Goal: Task Accomplishment & Management: Manage account settings

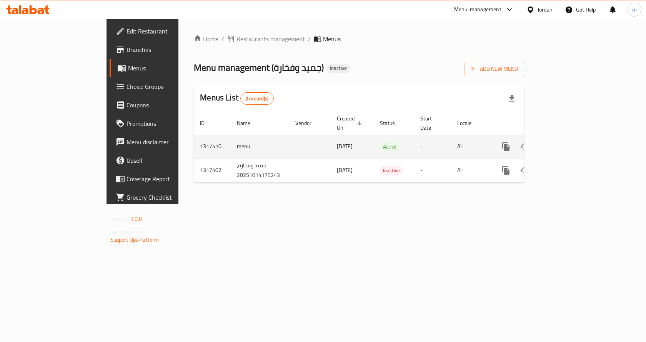
click at [566, 142] on icon "enhanced table" at bounding box center [561, 146] width 9 height 9
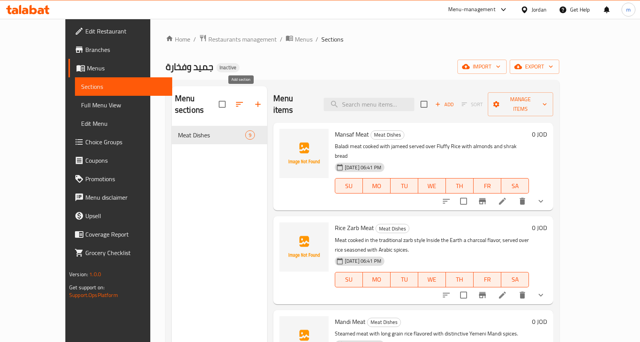
click at [253, 100] on icon "button" at bounding box center [257, 104] width 9 height 9
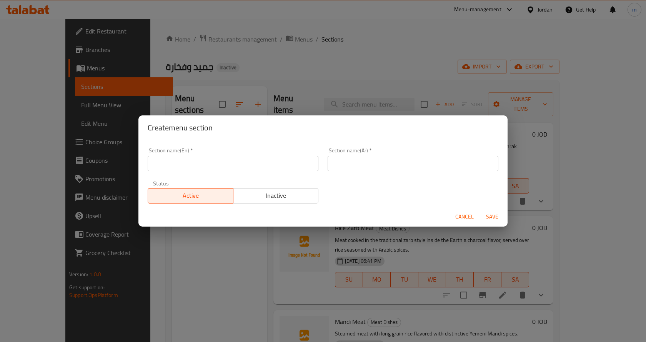
click at [262, 74] on div "Create menu section Section name(En)   * Section name(En) * Section name(Ar)   …" at bounding box center [323, 171] width 646 height 342
click at [520, 106] on div "Create menu section Section name(En)   * Section name(En) * Section name(Ar)   …" at bounding box center [323, 171] width 646 height 342
click at [468, 212] on span "Cancel" at bounding box center [464, 217] width 18 height 10
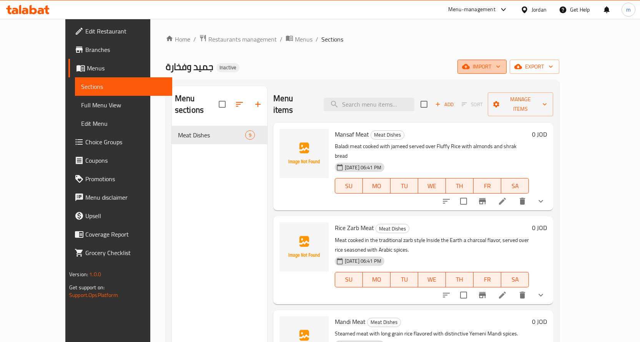
click at [500, 65] on span "import" at bounding box center [482, 67] width 37 height 10
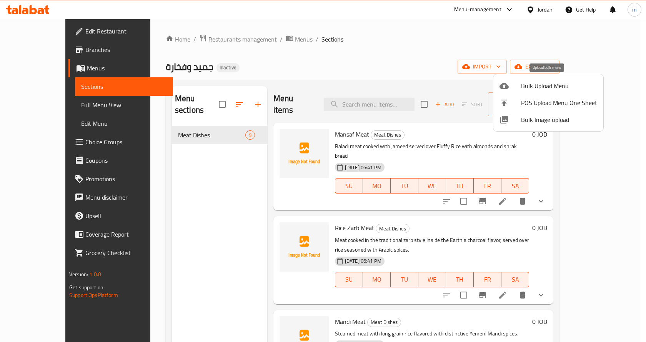
click at [543, 88] on span "Bulk Upload Menu" at bounding box center [559, 85] width 76 height 9
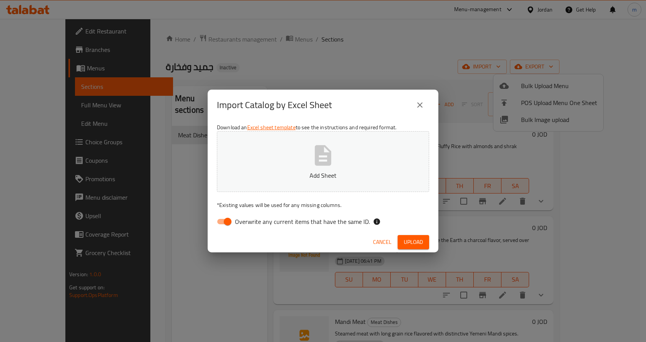
click at [238, 220] on span "Overwrite any current items that have the same ID." at bounding box center [302, 221] width 135 height 9
click at [238, 220] on input "Overwrite any current items that have the same ID." at bounding box center [228, 221] width 44 height 15
checkbox input "false"
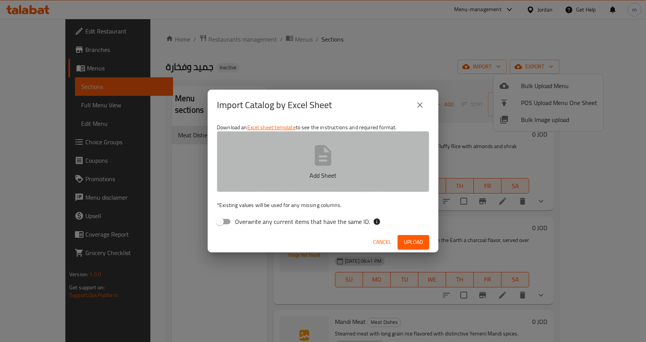
click at [301, 166] on button "Add Sheet" at bounding box center [323, 161] width 212 height 61
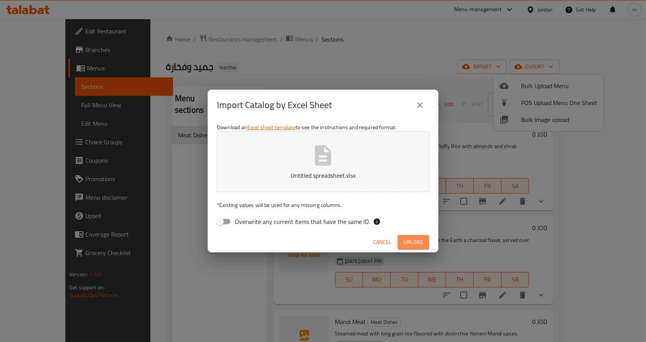
click at [412, 239] on span "Upload" at bounding box center [413, 242] width 19 height 10
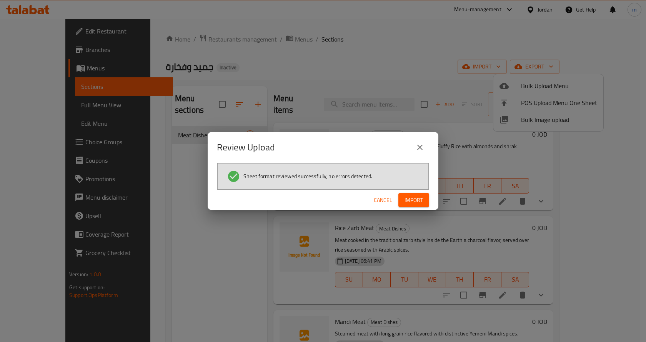
click at [422, 202] on span "Import" at bounding box center [413, 200] width 18 height 10
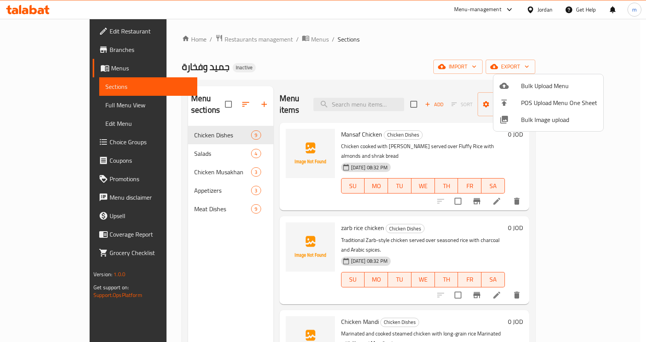
click at [191, 120] on div at bounding box center [323, 171] width 646 height 342
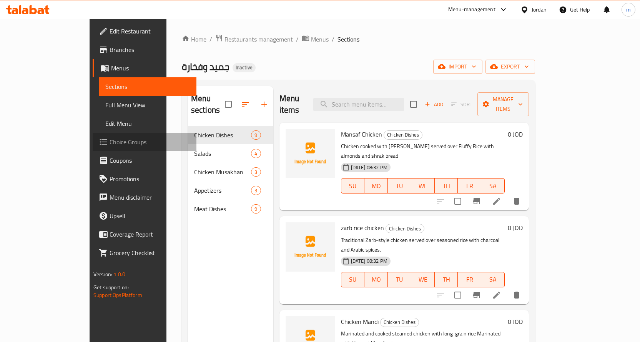
click at [110, 143] on span "Choice Groups" at bounding box center [150, 141] width 81 height 9
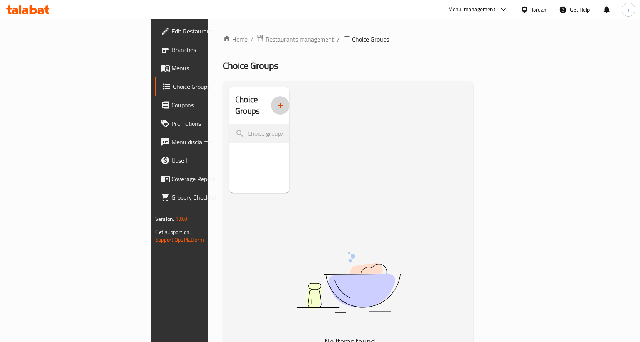
click at [276, 101] on icon "button" at bounding box center [280, 105] width 9 height 9
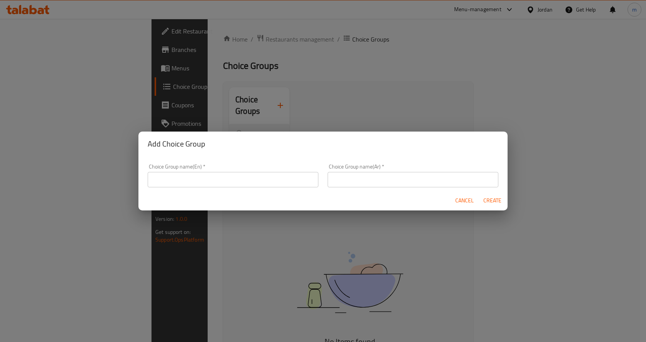
click at [377, 181] on input "text" at bounding box center [412, 179] width 171 height 15
type input "y"
click at [274, 180] on input "text" at bounding box center [233, 179] width 171 height 15
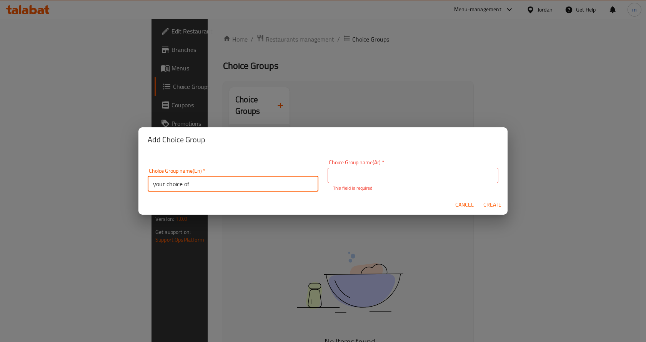
type input "your choice of"
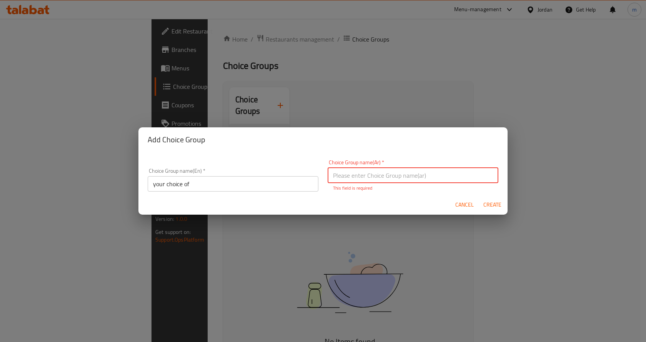
click at [362, 175] on input "text" at bounding box center [412, 175] width 171 height 15
type input "اختيارك من"
click at [492, 208] on div "Cancel Create" at bounding box center [322, 204] width 369 height 20
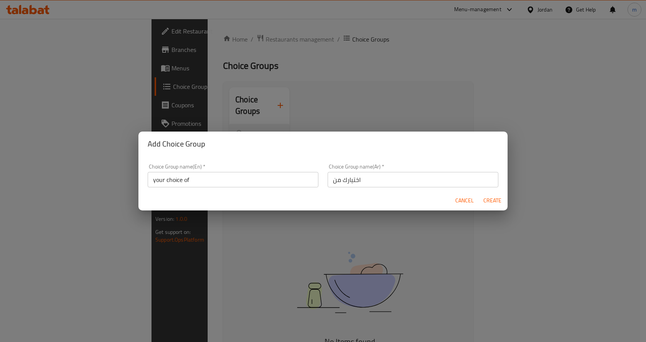
click at [500, 204] on span "Create" at bounding box center [492, 201] width 18 height 10
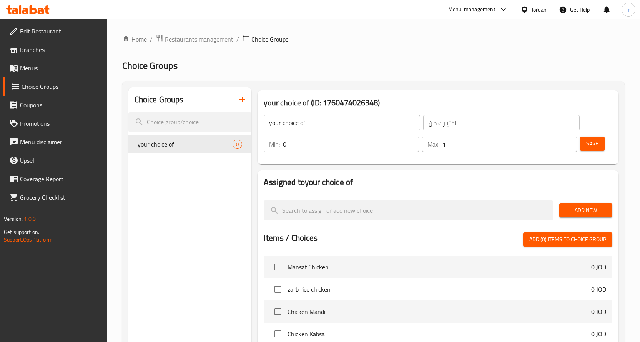
type input "1"
click at [571, 142] on input "1" at bounding box center [509, 143] width 135 height 15
type input "1"
click at [410, 140] on input "1" at bounding box center [351, 143] width 136 height 15
click at [592, 208] on span "Add New" at bounding box center [585, 210] width 41 height 10
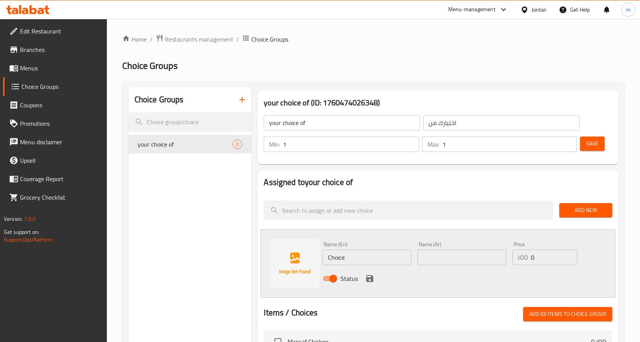
click at [590, 138] on button "Save" at bounding box center [592, 143] width 25 height 14
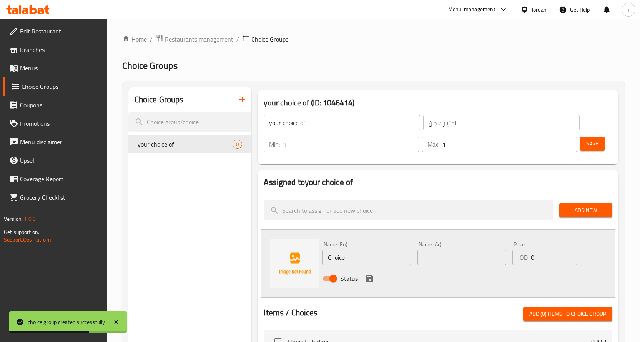
click at [449, 258] on input "text" at bounding box center [461, 256] width 89 height 15
paste input "وجبة ربع دجاجة"
type input "وجبة ربع دجاجة"
click at [374, 264] on input "Choice" at bounding box center [366, 256] width 89 height 15
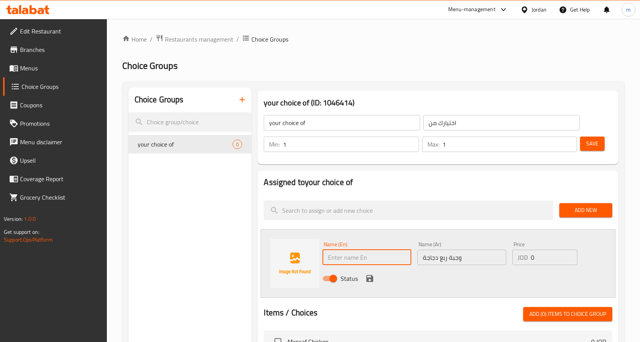
click at [380, 258] on input "text" at bounding box center [366, 256] width 89 height 15
type input "quarter chicken meal"
click at [555, 254] on input "0" at bounding box center [554, 256] width 47 height 15
type input "3"
click at [370, 281] on icon "save" at bounding box center [369, 278] width 9 height 9
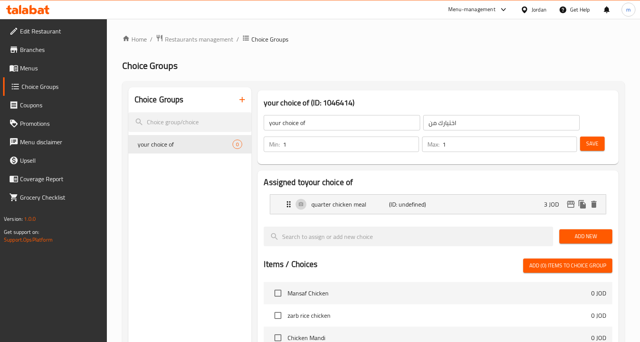
click at [592, 234] on span "Add New" at bounding box center [585, 236] width 41 height 10
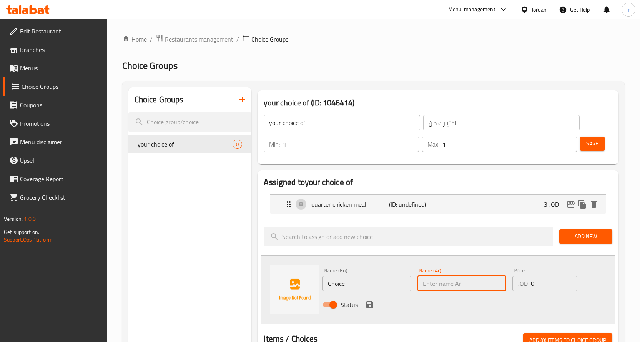
click at [434, 281] on input "text" at bounding box center [461, 283] width 89 height 15
paste input "وجبة نص دجاجة"
type input "وجبة نص دجاجة"
click at [385, 288] on input "Choice" at bounding box center [366, 283] width 89 height 15
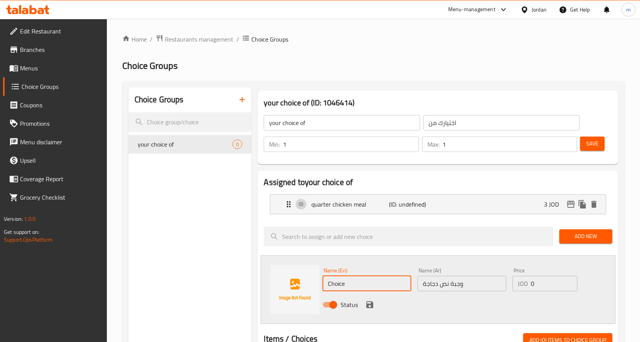
click at [385, 288] on input "Choice" at bounding box center [366, 283] width 89 height 15
type input "ا"
type input "half chicken meal"
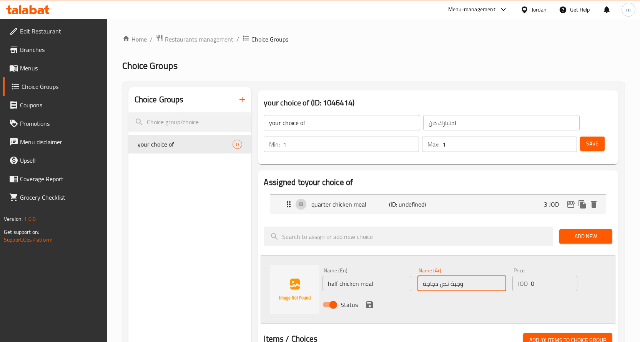
click at [447, 285] on input "وجبة نص دجاجة" at bounding box center [461, 283] width 89 height 15
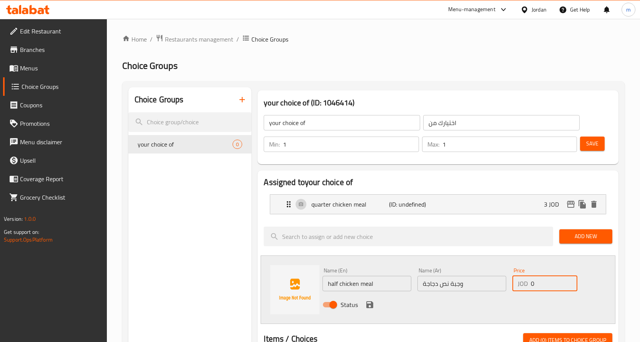
click at [556, 283] on input "0" at bounding box center [554, 283] width 47 height 15
type input "4"
click at [367, 309] on button "save" at bounding box center [370, 305] width 12 height 12
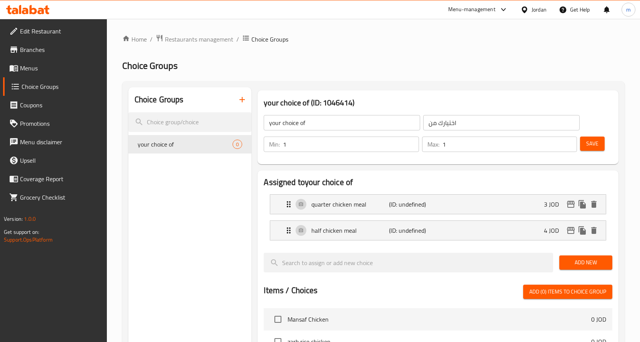
click at [585, 261] on span "Add New" at bounding box center [585, 263] width 41 height 10
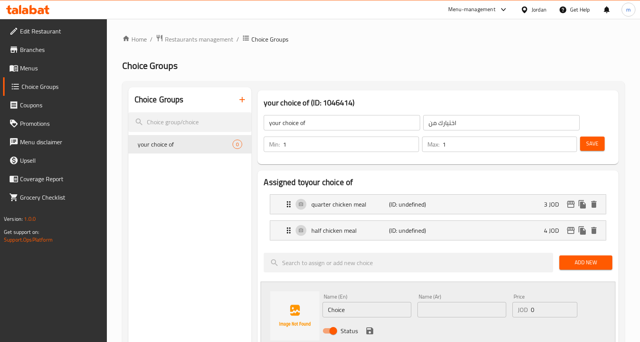
click at [478, 307] on input "text" at bounding box center [461, 309] width 89 height 15
paste input "سدر دجاجة"
type input "سدر دجاجة"
click at [374, 315] on input "Choice" at bounding box center [366, 309] width 89 height 15
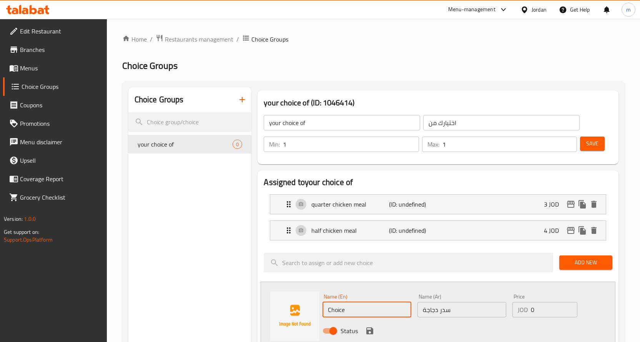
click at [374, 315] on input "Choice" at bounding box center [366, 309] width 89 height 15
type input "ؤ"
type input "c"
type input "Chicken breast"
click at [551, 310] on input "0" at bounding box center [554, 309] width 47 height 15
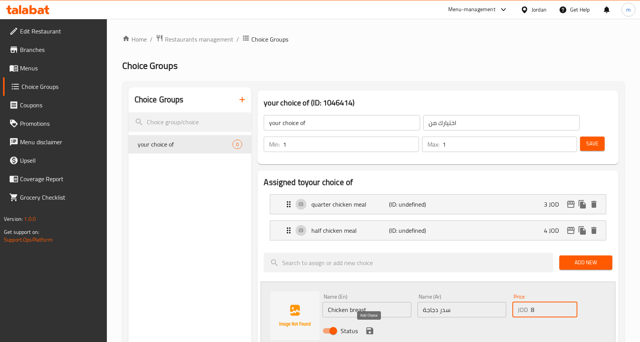
type input "8"
click at [367, 331] on icon "save" at bounding box center [369, 330] width 7 height 7
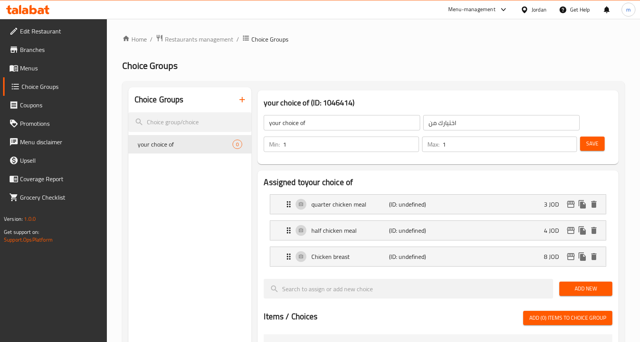
click at [573, 281] on button "Add New" at bounding box center [585, 288] width 53 height 14
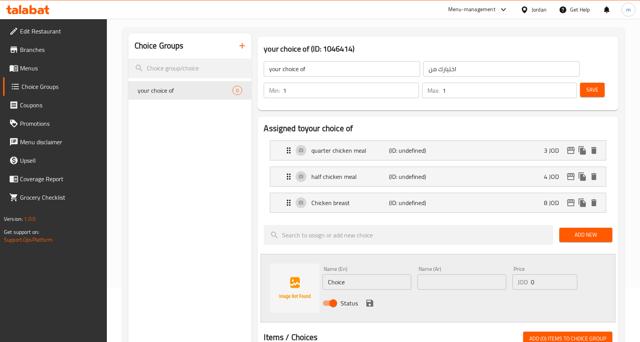
scroll to position [115, 0]
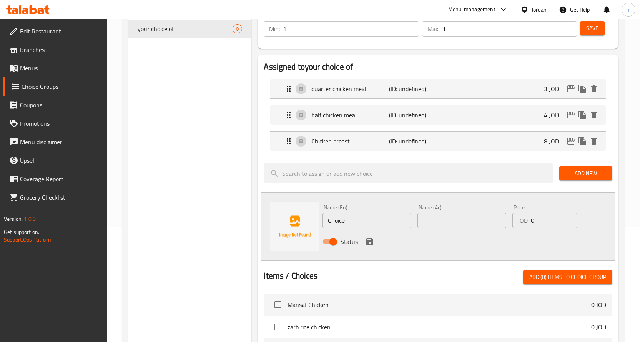
click at [470, 223] on input "text" at bounding box center [461, 220] width 89 height 15
paste input "سدر دجاجتين"
type input "سدر دجاجتين"
click at [356, 223] on input "Choice" at bounding box center [366, 220] width 89 height 15
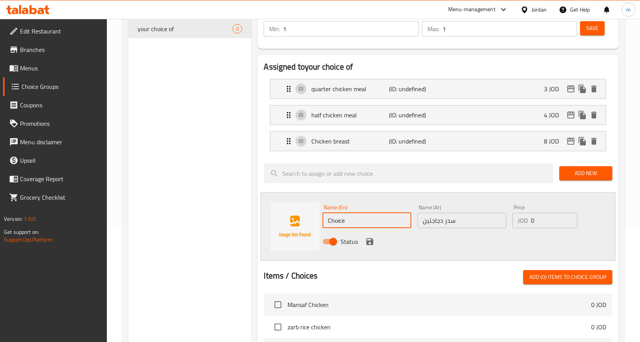
click at [356, 223] on input "Choice" at bounding box center [366, 220] width 89 height 15
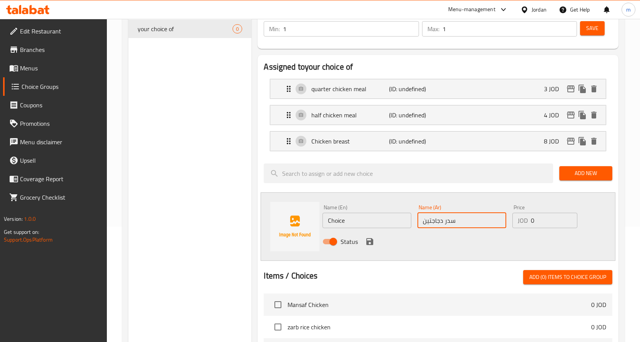
click at [441, 223] on input "سدر دجاجتين" at bounding box center [461, 220] width 89 height 15
click at [350, 223] on input "Choice" at bounding box center [366, 220] width 89 height 15
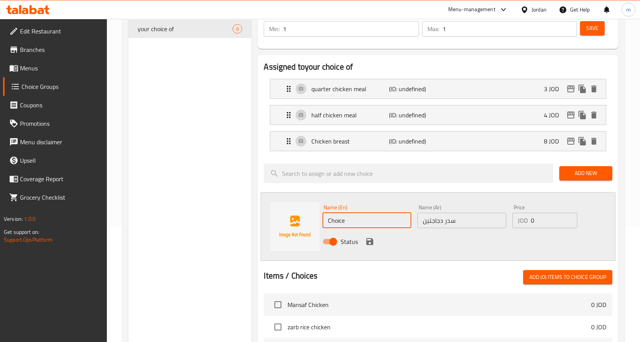
click at [350, 223] on input "Choice" at bounding box center [366, 220] width 89 height 15
click at [350, 223] on input "ل" at bounding box center [366, 220] width 89 height 15
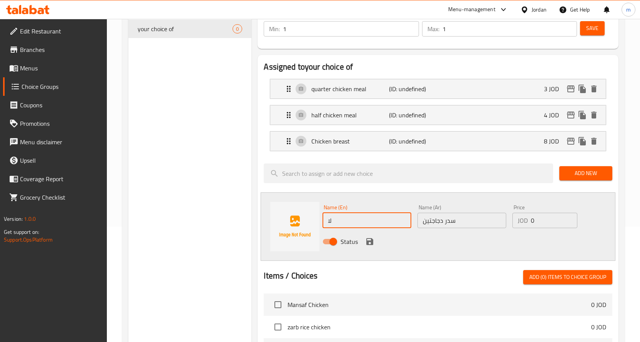
type input "ل"
type input "breast of two chickens"
click at [537, 218] on input "0" at bounding box center [554, 220] width 47 height 15
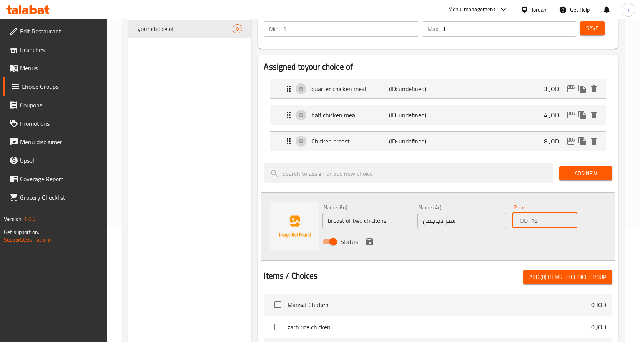
type input "16"
click at [370, 241] on icon "save" at bounding box center [369, 241] width 7 height 7
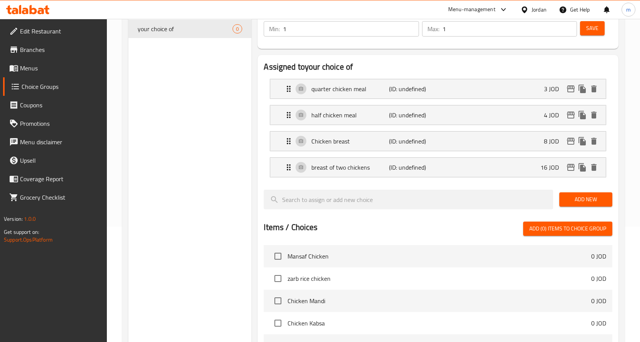
click at [575, 197] on span "Add New" at bounding box center [585, 199] width 41 height 10
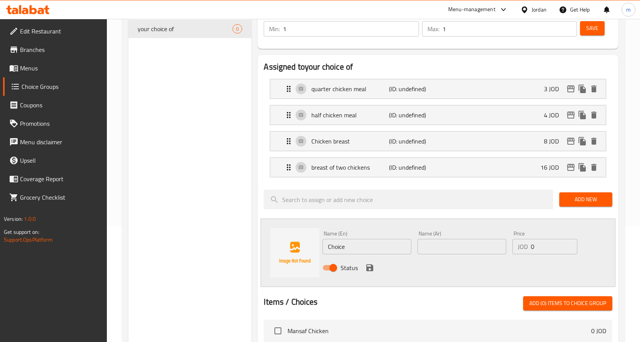
click at [440, 244] on input "text" at bounding box center [461, 246] width 89 height 15
paste input "سدر 3دجاجات"
type input "سدر 3دجاجات"
click at [379, 240] on input "Choice" at bounding box center [366, 246] width 89 height 15
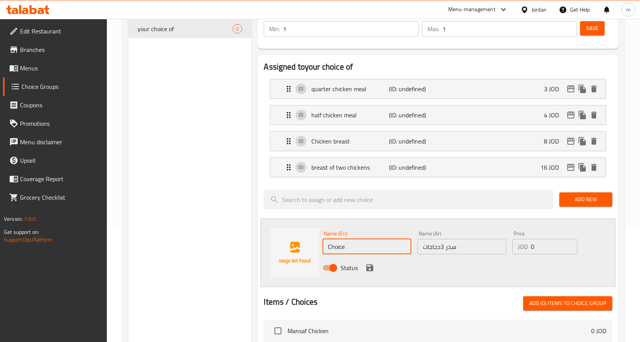
paste input "3 chickens"
type input "3 chickens breasts"
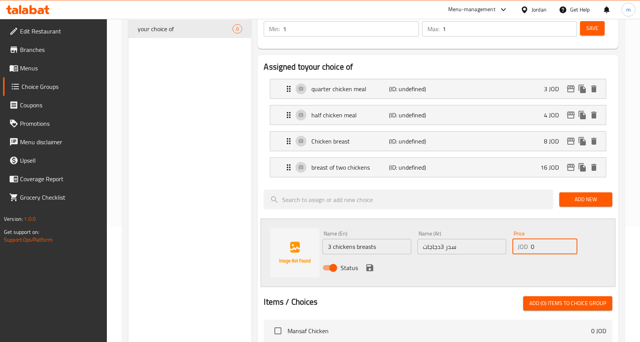
click at [553, 243] on input "0" at bounding box center [554, 246] width 47 height 15
click at [542, 249] on input "24" at bounding box center [554, 246] width 47 height 15
type input "21"
click at [372, 264] on icon "save" at bounding box center [369, 267] width 9 height 9
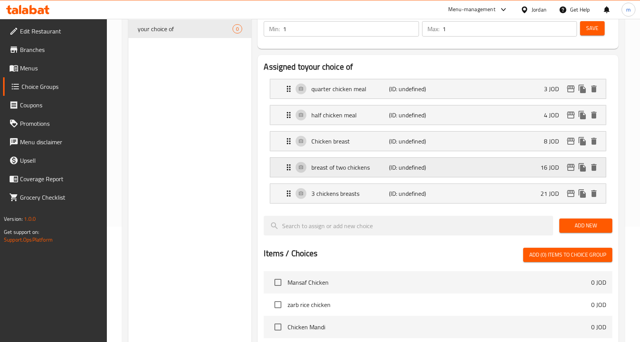
click at [391, 167] on p "(ID: undefined)" at bounding box center [415, 167] width 52 height 9
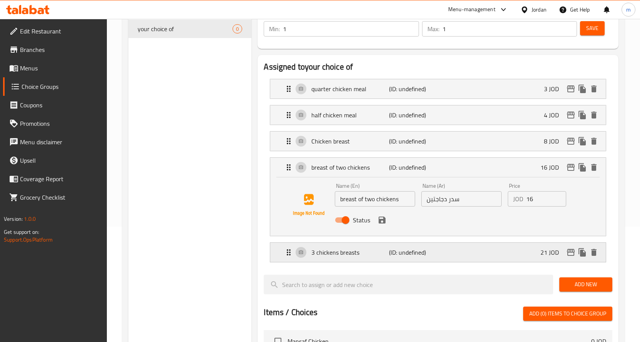
click at [402, 250] on p "(ID: undefined)" at bounding box center [415, 252] width 52 height 9
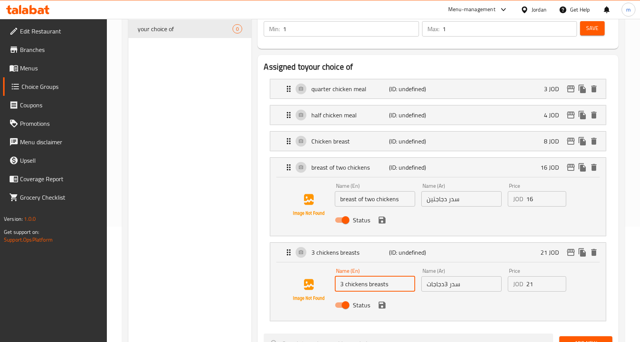
click at [376, 284] on input "3 chickens breasts" at bounding box center [375, 283] width 80 height 15
click at [395, 282] on input "3 chickens breasts" at bounding box center [375, 283] width 80 height 15
click at [481, 314] on div "Status" at bounding box center [461, 304] width 259 height 21
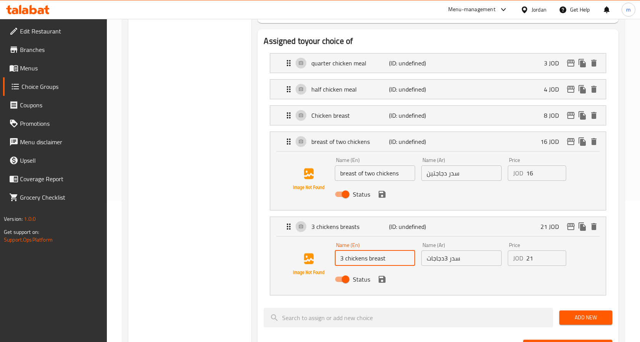
scroll to position [154, 0]
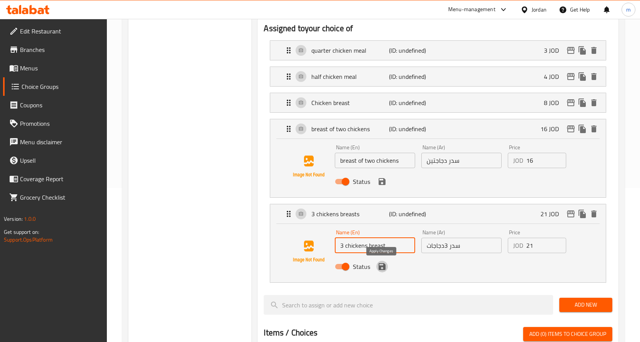
click at [383, 269] on icon "save" at bounding box center [382, 266] width 7 height 7
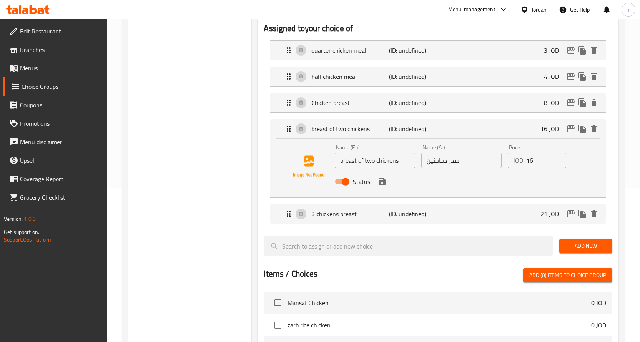
type input "3 chickens breast"
click at [583, 146] on div "Name (En) breast of two chickens Name (En) Name (Ar) سدر دجاجتين Name (Ar) Pric…" at bounding box center [461, 166] width 259 height 50
click at [512, 136] on div "breast of two chickens (ID: undefined) 16 JOD" at bounding box center [440, 128] width 312 height 19
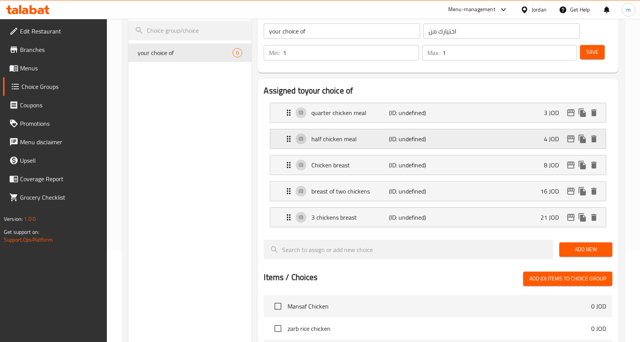
scroll to position [38, 0]
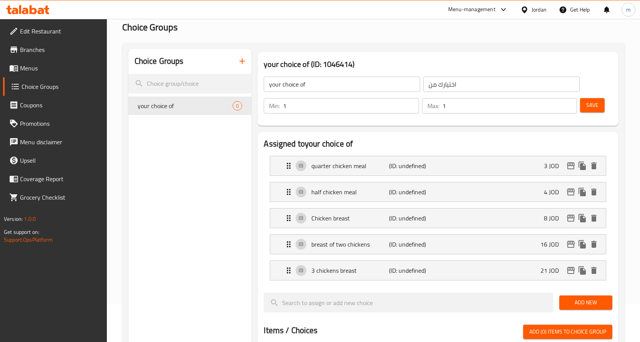
click at [595, 100] on button "Save" at bounding box center [592, 105] width 25 height 14
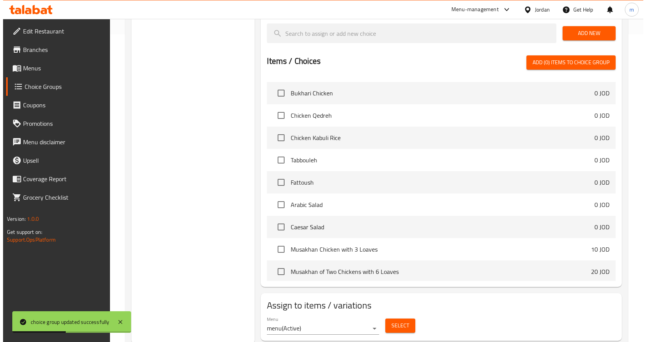
scroll to position [192, 0]
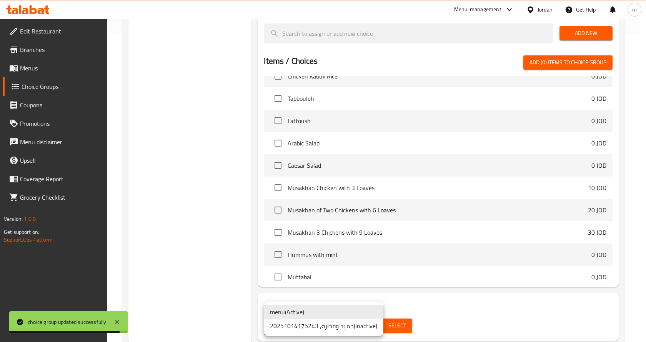
click at [314, 311] on li "menu ( Active )" at bounding box center [324, 312] width 120 height 14
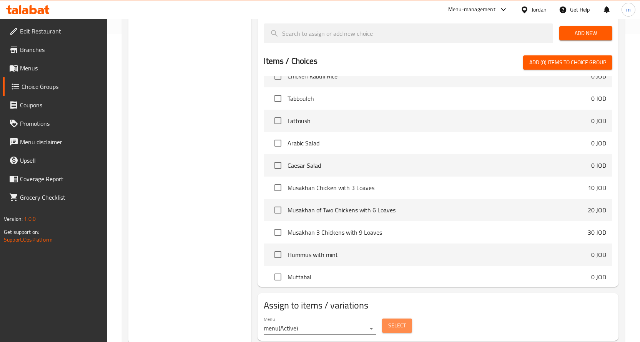
click at [396, 331] on button "Select" at bounding box center [397, 325] width 30 height 14
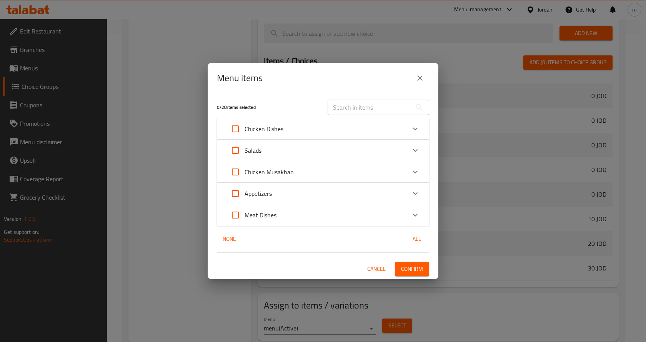
click at [284, 125] on div "Chicken Dishes" at bounding box center [316, 129] width 180 height 18
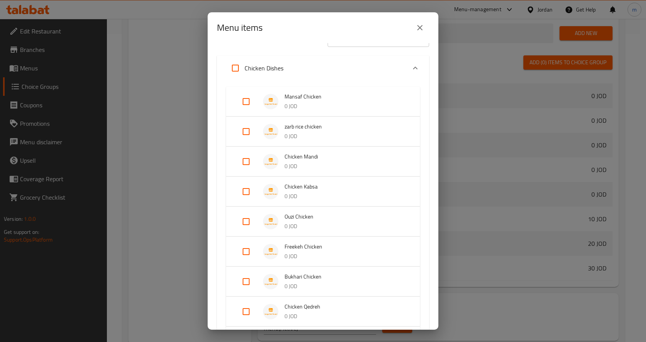
scroll to position [0, 0]
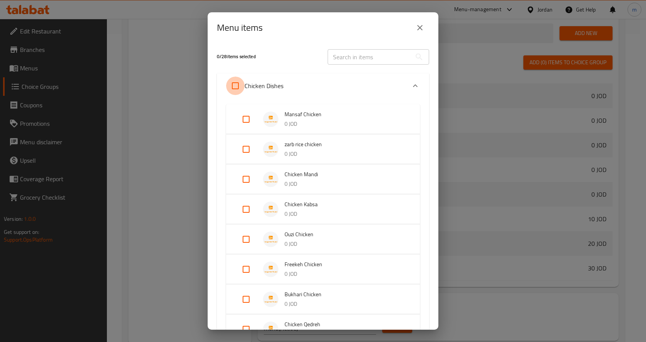
click at [238, 83] on input "Expand" at bounding box center [235, 85] width 18 height 18
checkbox input "true"
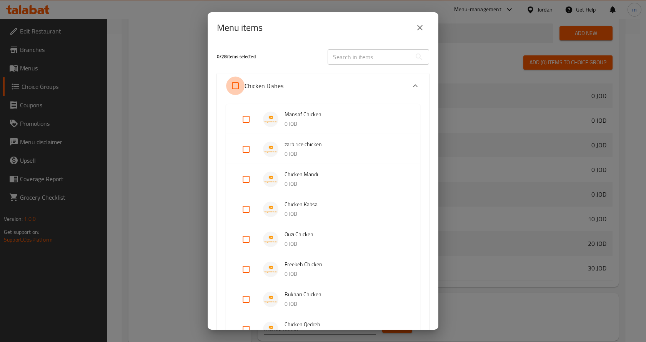
checkbox input "true"
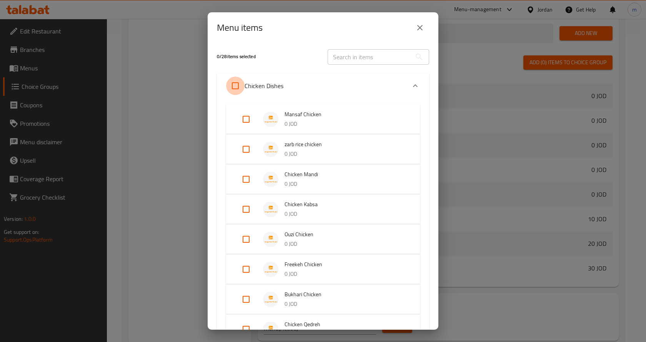
checkbox input "true"
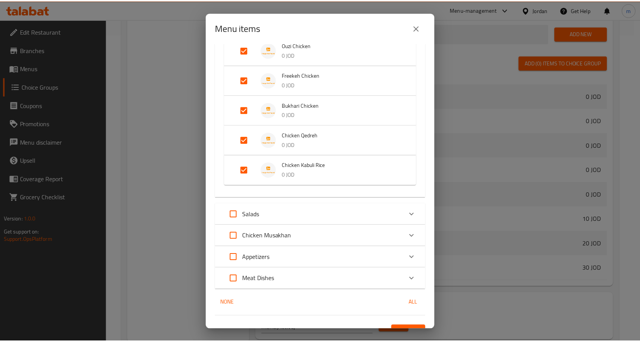
scroll to position [203, 0]
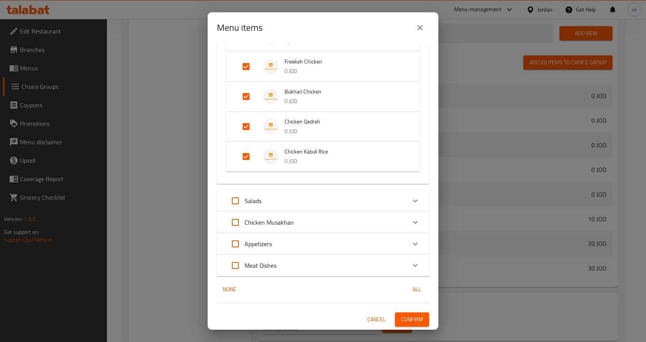
click at [407, 320] on span "Confirm" at bounding box center [412, 319] width 22 height 10
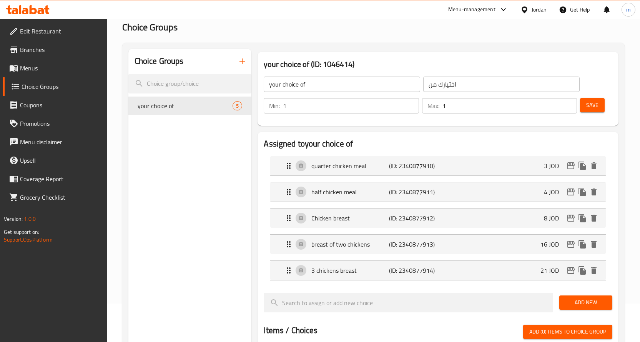
scroll to position [0, 0]
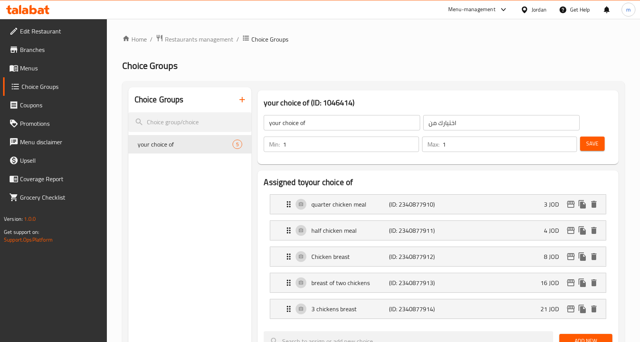
click at [242, 103] on icon "button" at bounding box center [242, 99] width 9 height 9
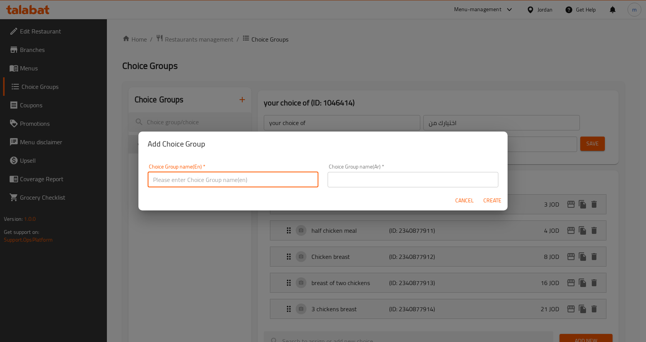
click at [263, 175] on input "text" at bounding box center [233, 179] width 171 height 15
type input "your choice of:"
click at [393, 175] on input "text" at bounding box center [412, 179] width 171 height 15
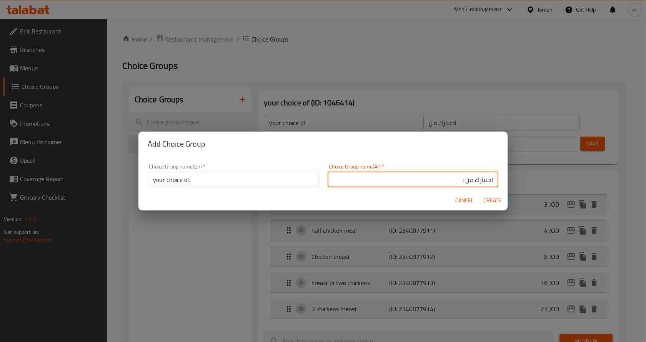
type input "اختيارك من :"
click at [487, 201] on span "Create" at bounding box center [492, 201] width 18 height 10
type input "your choice of:"
type input "اختيارك من :"
type input "0"
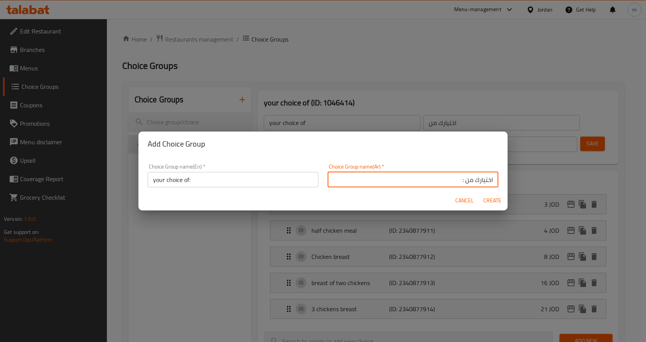
type input "0"
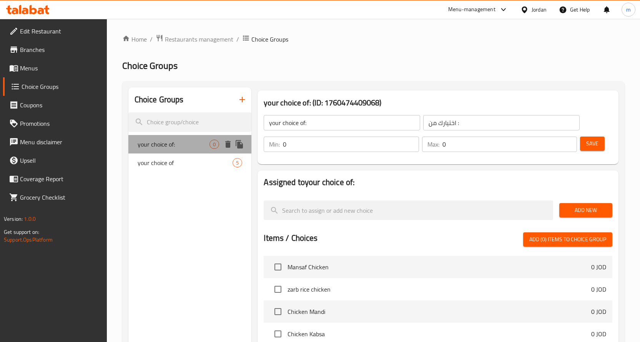
click at [171, 148] on span "your choice of:" at bounding box center [174, 144] width 72 height 9
type input "1"
click at [411, 140] on input "1" at bounding box center [351, 143] width 136 height 15
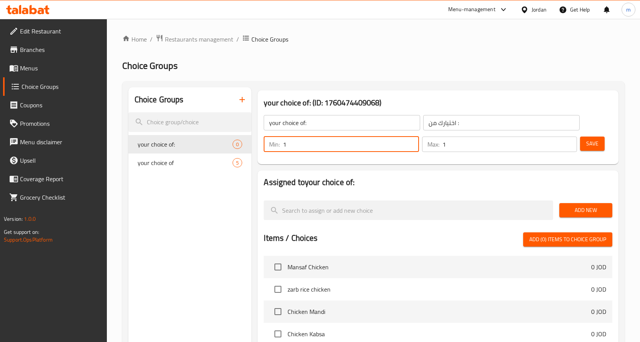
type input "1"
click at [569, 140] on input "1" at bounding box center [509, 143] width 135 height 15
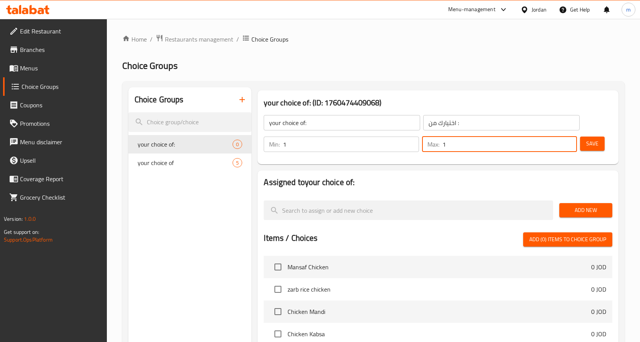
click at [597, 144] on span "Save" at bounding box center [592, 144] width 12 height 10
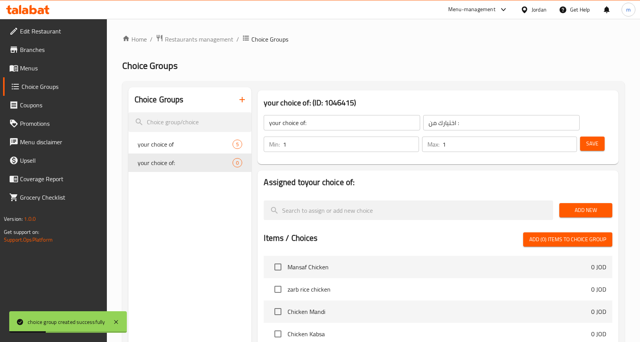
click at [585, 210] on span "Add New" at bounding box center [585, 210] width 41 height 10
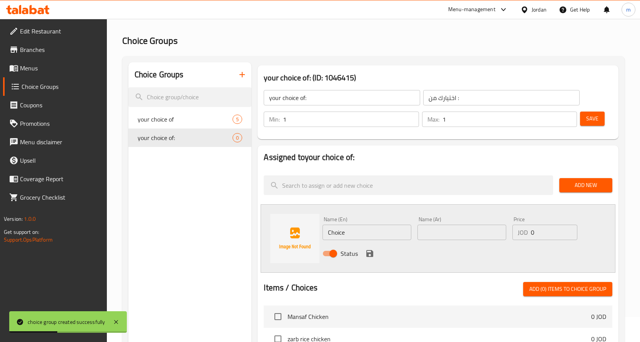
scroll to position [38, 0]
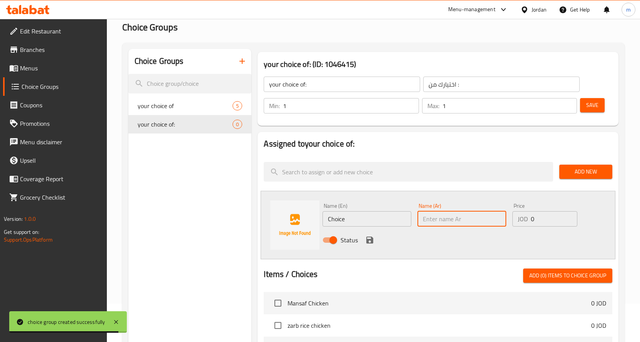
click at [443, 219] on input "text" at bounding box center [461, 218] width 89 height 15
paste input "حجم فردي"
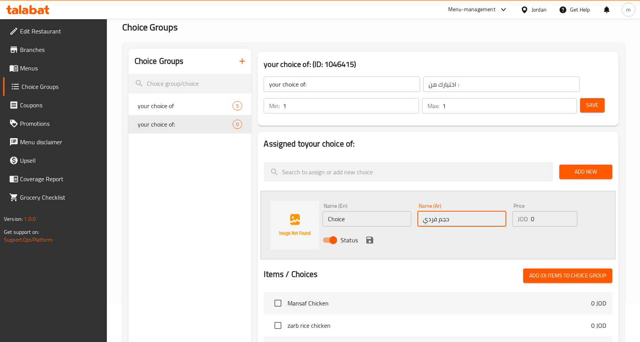
type input "حجم فردي"
click at [376, 224] on input "Choice" at bounding box center [366, 218] width 89 height 15
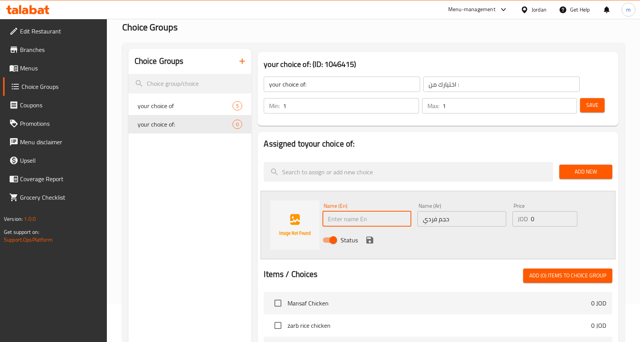
click at [365, 222] on input "text" at bounding box center [366, 218] width 89 height 15
paste input "Individual size"
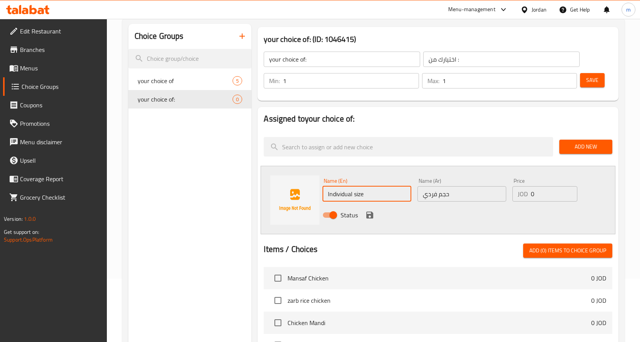
scroll to position [77, 0]
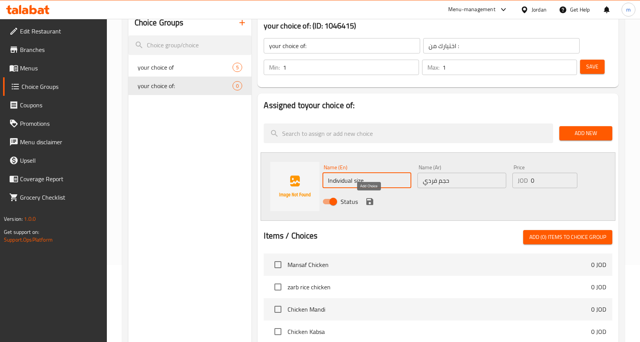
type input "Individual size"
click at [371, 206] on icon "save" at bounding box center [369, 201] width 9 height 9
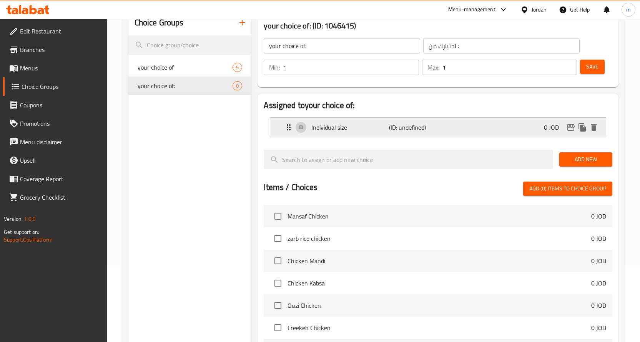
click at [287, 129] on icon "Expand" at bounding box center [289, 127] width 4 height 6
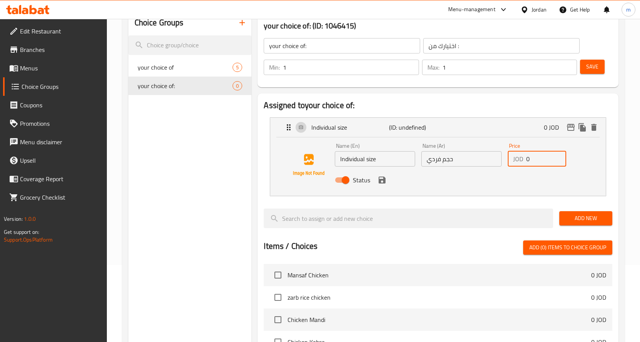
click at [534, 160] on input "0" at bounding box center [546, 158] width 40 height 15
click at [551, 165] on input "number" at bounding box center [546, 158] width 40 height 15
click at [376, 186] on div "Status" at bounding box center [461, 180] width 259 height 21
click at [381, 184] on icon "save" at bounding box center [381, 179] width 9 height 9
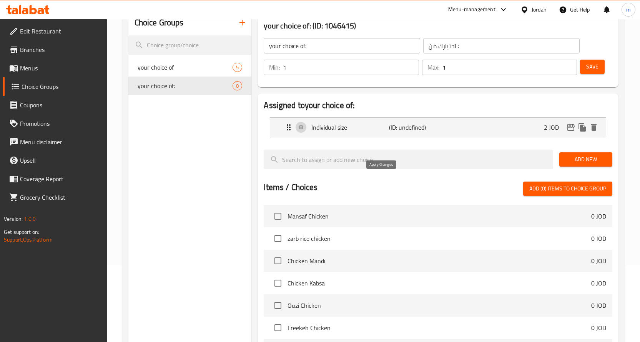
type input "2"
click at [591, 157] on span "Add New" at bounding box center [585, 160] width 41 height 10
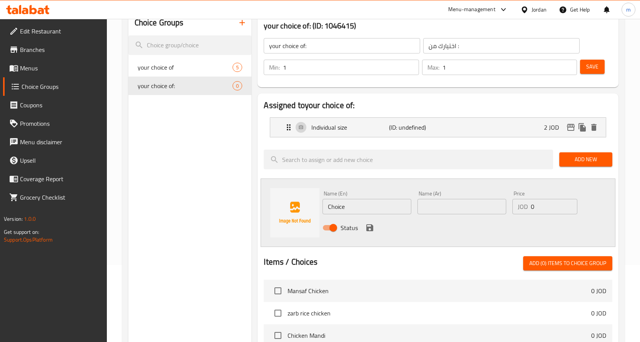
click at [386, 209] on input "Choice" at bounding box center [366, 206] width 89 height 15
click at [453, 205] on input "text" at bounding box center [461, 206] width 89 height 15
paste input "جاط 6اشخاص"
type input "جاط 6اشخاص"
click at [376, 212] on input "Choice" at bounding box center [366, 206] width 89 height 15
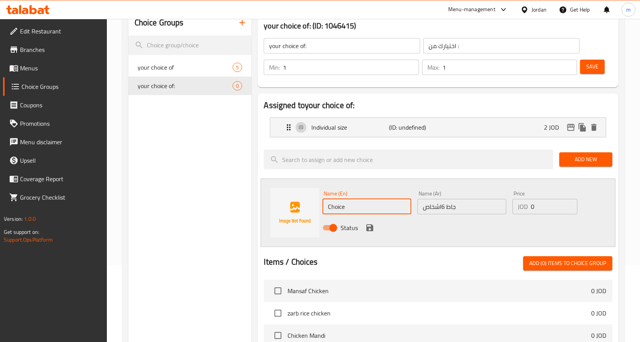
click at [376, 212] on input "Choice" at bounding box center [366, 206] width 89 height 15
click at [336, 208] on input "bawl" at bounding box center [366, 206] width 89 height 15
click at [348, 206] on input "bowl" at bounding box center [366, 206] width 89 height 15
type input "bowl 6 persons"
click at [436, 208] on input "جاط 6اشخاص" at bounding box center [461, 206] width 89 height 15
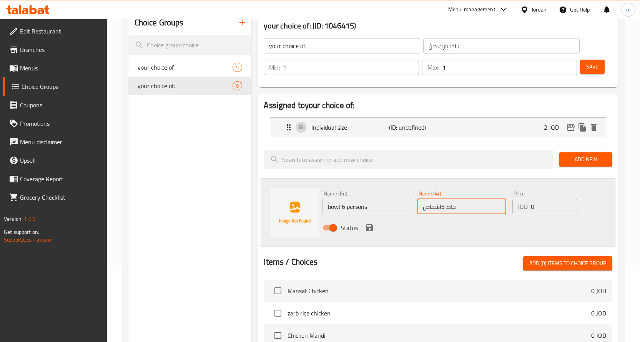
click at [436, 208] on input "جاط 6اشخاص" at bounding box center [461, 206] width 89 height 15
click at [435, 208] on input "جاط 6اشخاص" at bounding box center [461, 206] width 89 height 15
click at [486, 206] on input "جاط 6اشخاص" at bounding box center [461, 206] width 89 height 15
click at [474, 208] on input "جاط 6 اشخاص" at bounding box center [461, 206] width 89 height 15
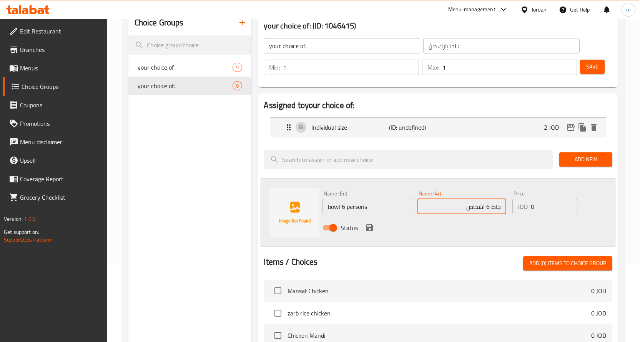
type input "جاط 6 اشخاص"
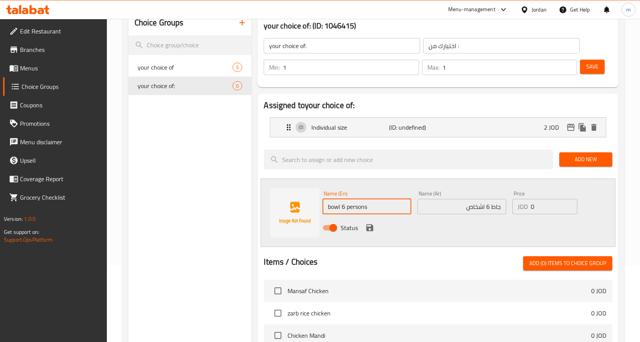
click at [384, 210] on input "bowl 6 persons" at bounding box center [366, 206] width 89 height 15
click at [549, 206] on input "0" at bounding box center [554, 206] width 47 height 15
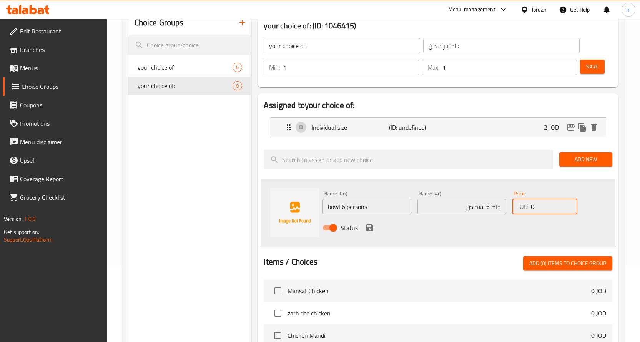
click at [533, 206] on input "0" at bounding box center [554, 206] width 47 height 15
click at [531, 206] on input "0" at bounding box center [554, 206] width 47 height 15
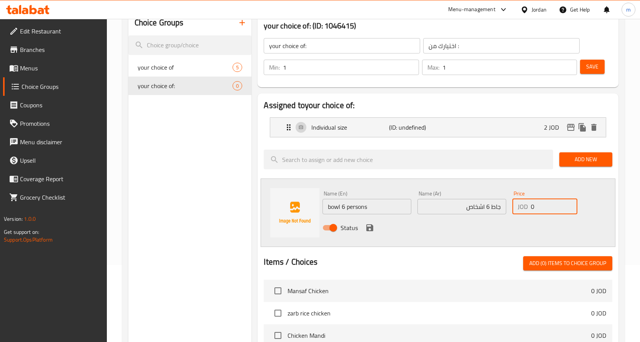
click at [531, 206] on input "0" at bounding box center [554, 206] width 47 height 15
type input "6"
click at [372, 226] on icon "save" at bounding box center [369, 227] width 7 height 7
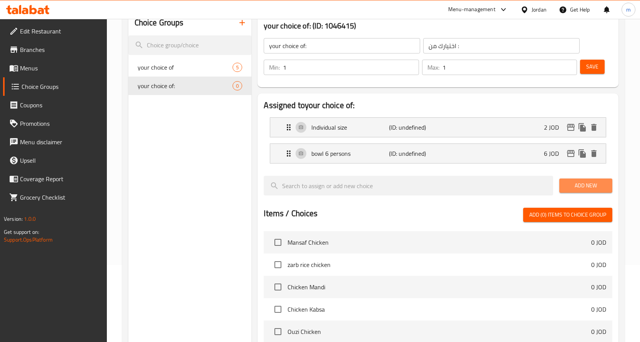
click at [577, 184] on span "Add New" at bounding box center [585, 186] width 41 height 10
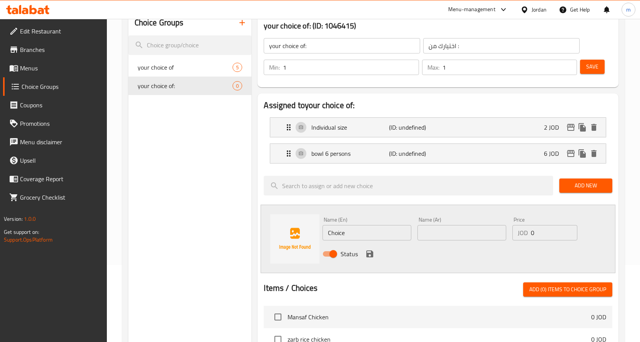
click at [362, 232] on input "Choice" at bounding box center [366, 232] width 89 height 15
click at [432, 233] on input "text" at bounding box center [461, 232] width 89 height 15
paste input "جاط 9 اشخاص"
type input "جاط 9 اشخاص"
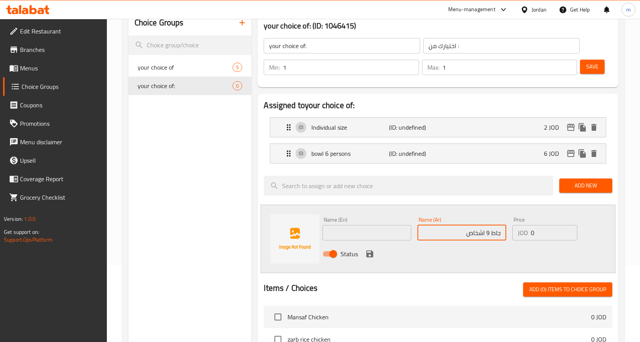
click at [406, 233] on input "text" at bounding box center [366, 232] width 89 height 15
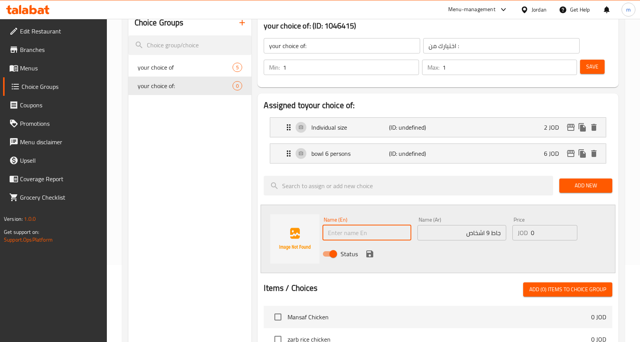
click at [375, 238] on input "text" at bounding box center [366, 232] width 89 height 15
type input "bowl 9 persons"
click at [368, 254] on icon "save" at bounding box center [369, 253] width 7 height 7
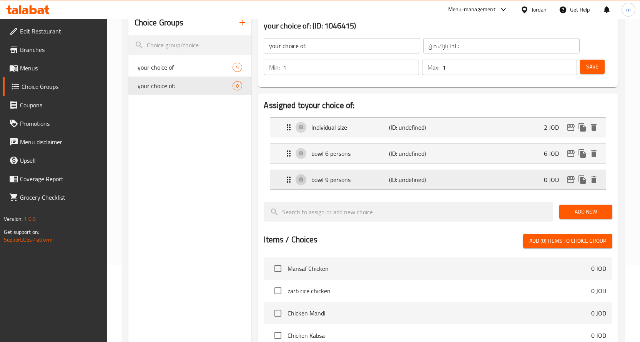
click at [409, 179] on p "(ID: undefined)" at bounding box center [415, 179] width 52 height 9
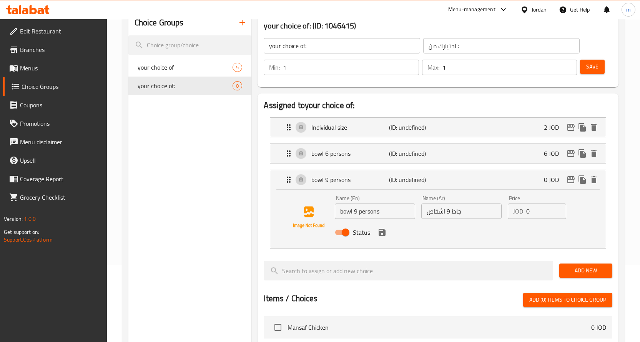
click at [527, 213] on input "0" at bounding box center [546, 210] width 40 height 15
click at [385, 233] on icon "save" at bounding box center [382, 232] width 7 height 7
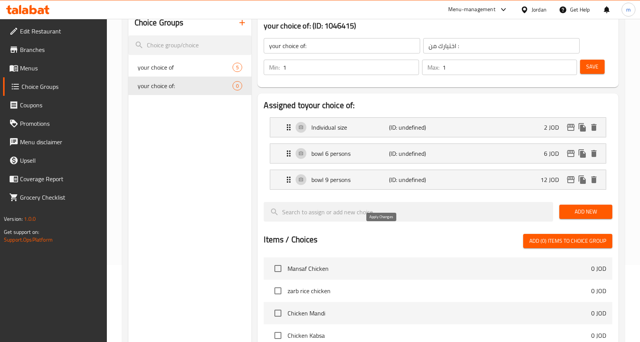
type input "12"
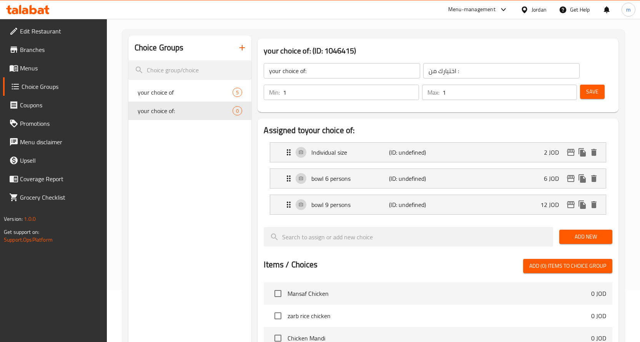
scroll to position [38, 0]
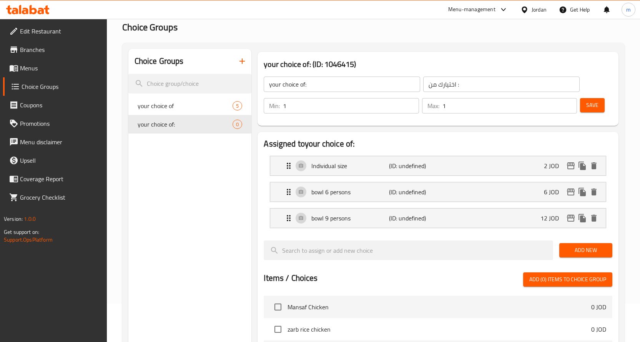
click at [589, 110] on span "Save" at bounding box center [592, 105] width 12 height 10
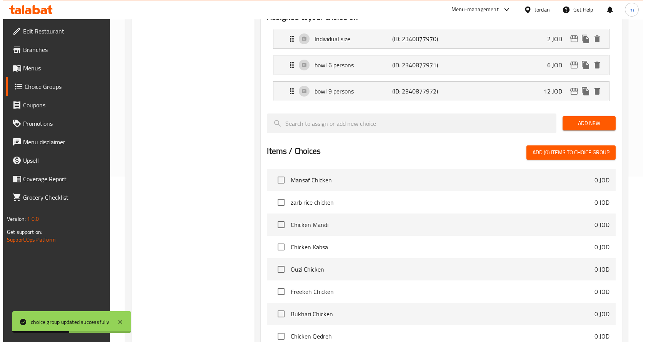
scroll to position [279, 0]
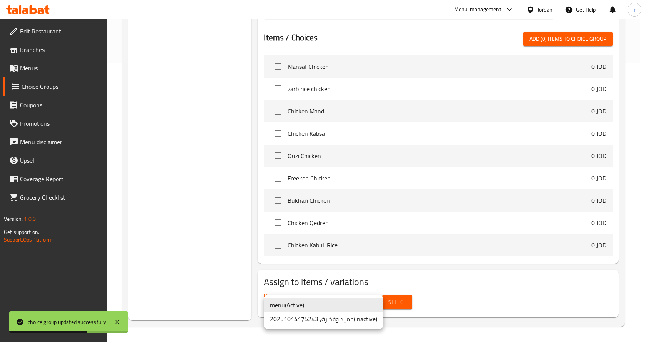
click at [346, 307] on li "menu ( Active )" at bounding box center [324, 305] width 120 height 14
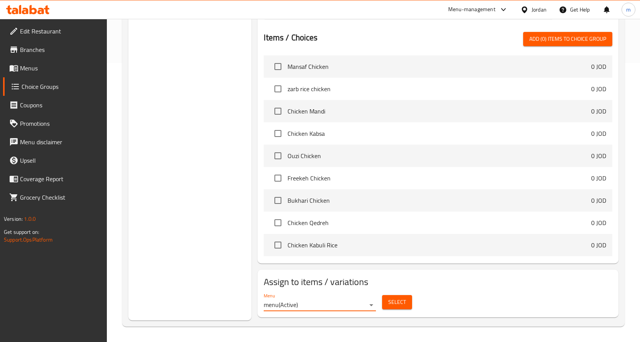
click at [391, 302] on span "Select" at bounding box center [397, 302] width 18 height 10
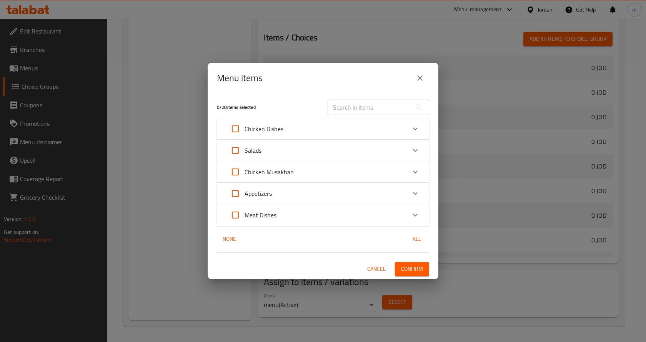
click at [298, 146] on div "Salads" at bounding box center [316, 150] width 180 height 18
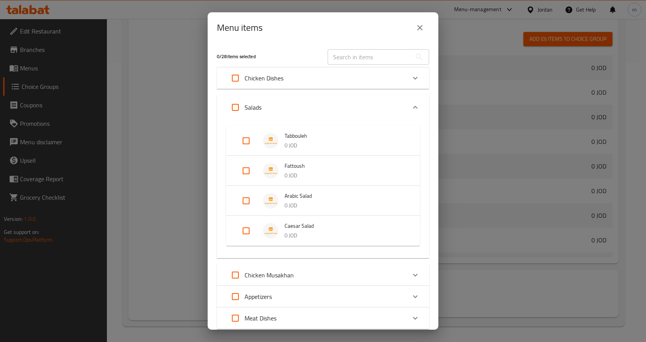
click at [244, 141] on input "Expand" at bounding box center [246, 140] width 18 height 18
checkbox input "true"
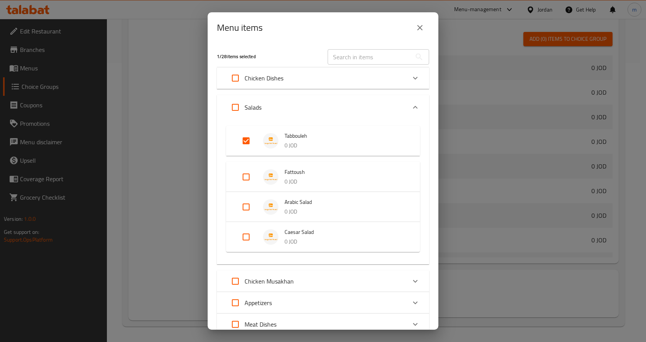
click at [251, 176] on input "Expand" at bounding box center [246, 177] width 18 height 18
checkbox input "true"
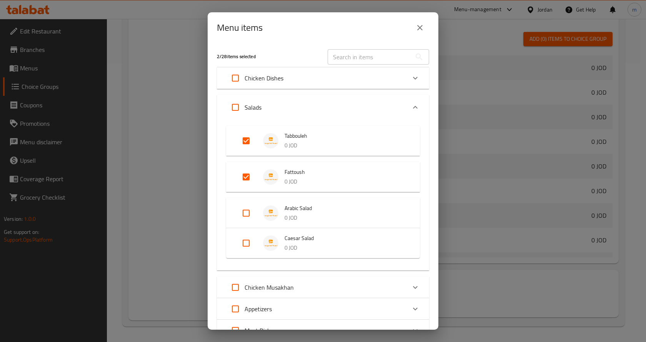
click at [243, 210] on input "Expand" at bounding box center [246, 213] width 18 height 18
checkbox input "true"
click at [240, 252] on input "Expand" at bounding box center [246, 249] width 18 height 18
checkbox input "true"
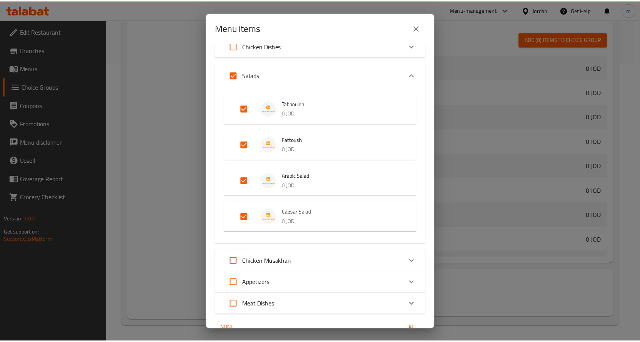
scroll to position [71, 0]
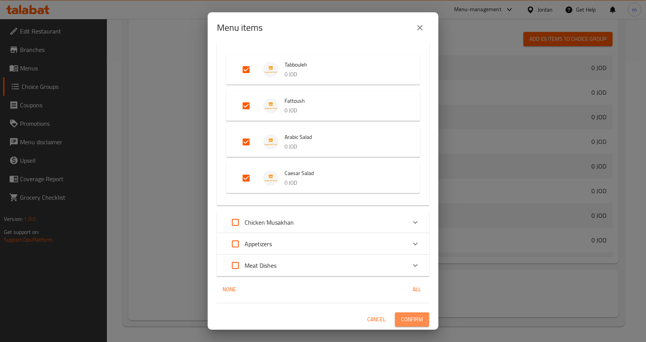
click at [409, 321] on span "Confirm" at bounding box center [412, 319] width 22 height 10
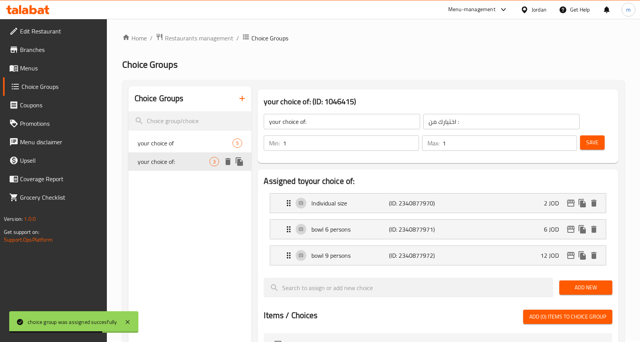
scroll to position [0, 0]
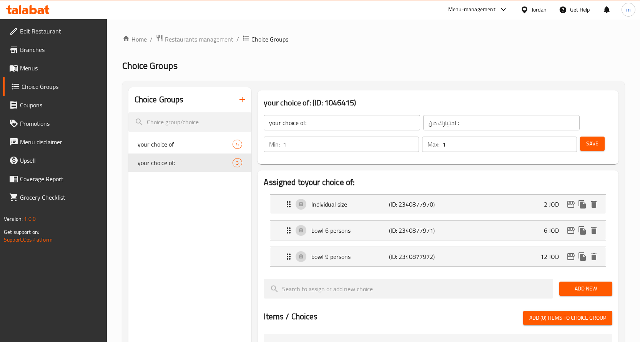
click at [241, 100] on icon "button" at bounding box center [241, 99] width 5 height 5
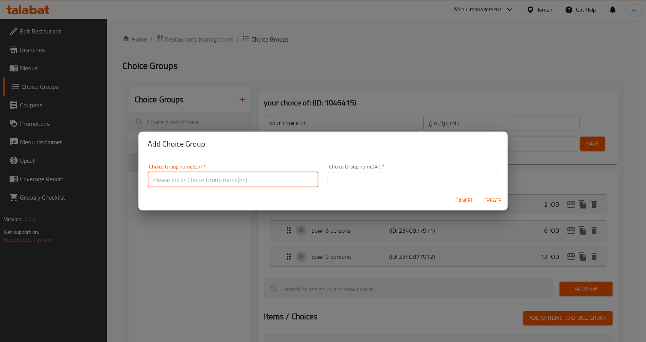
click at [271, 182] on input "text" at bounding box center [233, 179] width 171 height 15
type input "your choice of:"
click at [369, 179] on input "text" at bounding box center [412, 179] width 171 height 15
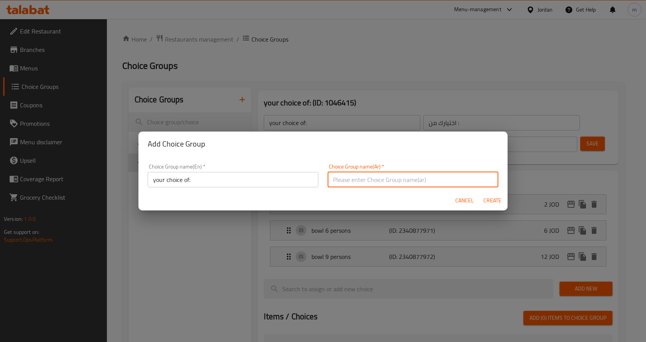
type input "اختيارك من :"
click at [482, 196] on button "Create" at bounding box center [492, 200] width 25 height 14
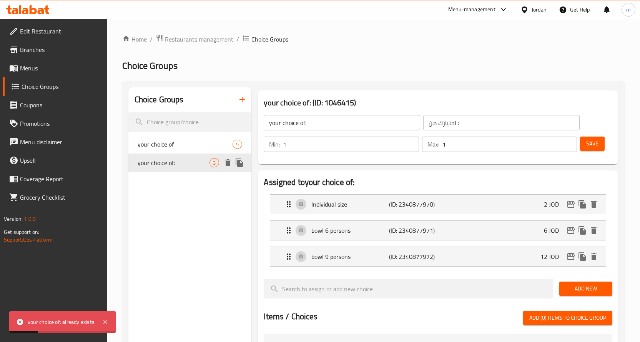
click at [195, 161] on span "your choice of:" at bounding box center [174, 162] width 72 height 9
click at [243, 96] on icon "button" at bounding box center [242, 99] width 9 height 9
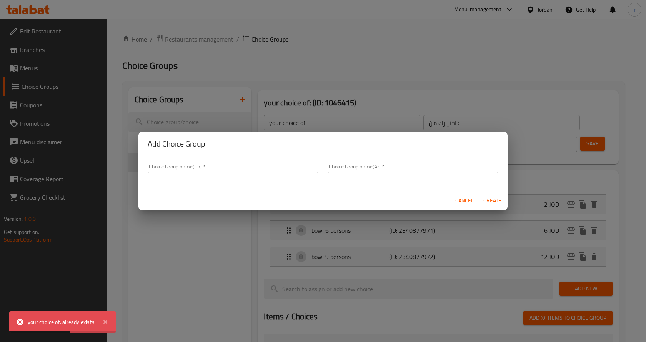
click at [276, 175] on input "text" at bounding box center [233, 179] width 171 height 15
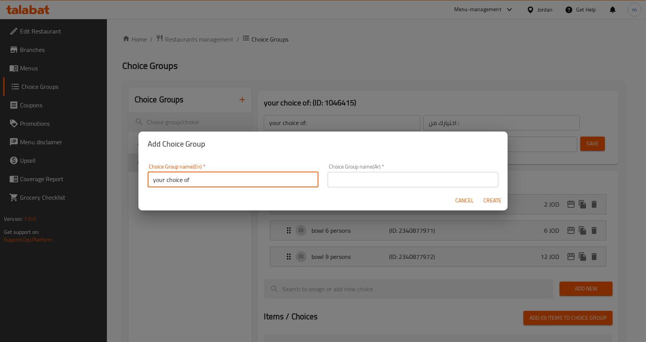
type input "your choice of"
click at [422, 176] on input "text" at bounding box center [412, 179] width 171 height 15
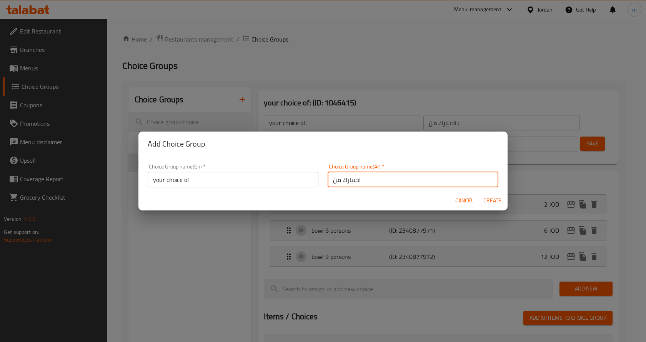
type input "اختيارك من"
click at [495, 196] on span "Create" at bounding box center [492, 201] width 18 height 10
type input "your choice of"
type input "اختيارك من"
type input "0"
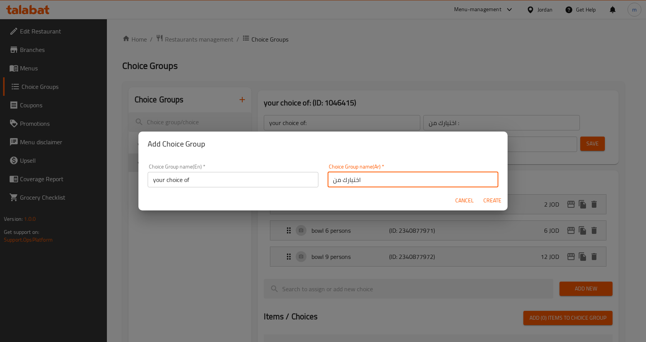
type input "0"
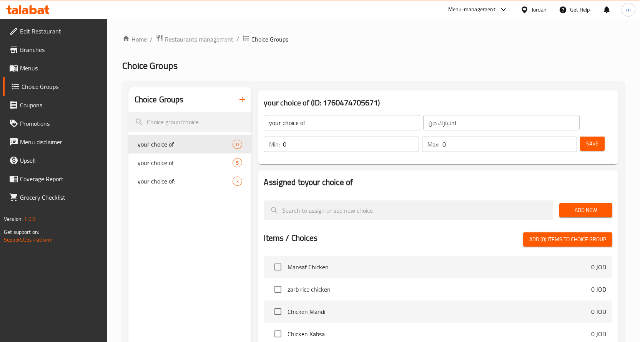
click at [337, 147] on input "0" at bounding box center [351, 143] width 136 height 15
type input "1"
click at [409, 141] on input "1" at bounding box center [351, 143] width 136 height 15
type input "1"
click at [569, 142] on input "1" at bounding box center [509, 143] width 135 height 15
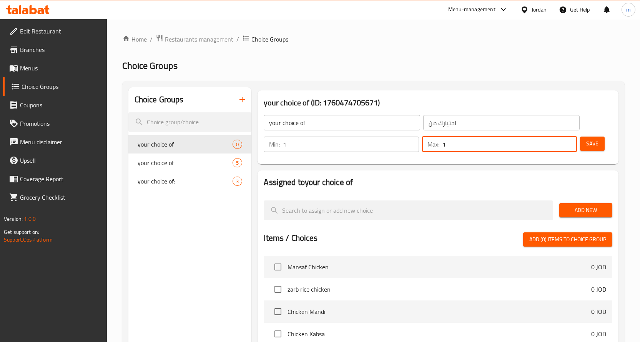
click at [590, 145] on span "Save" at bounding box center [592, 144] width 12 height 10
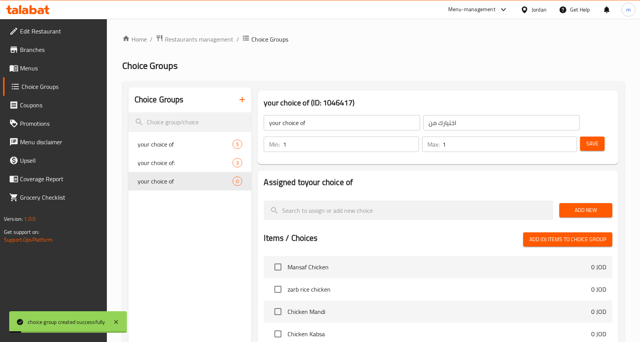
click at [586, 209] on span "Add New" at bounding box center [585, 210] width 41 height 10
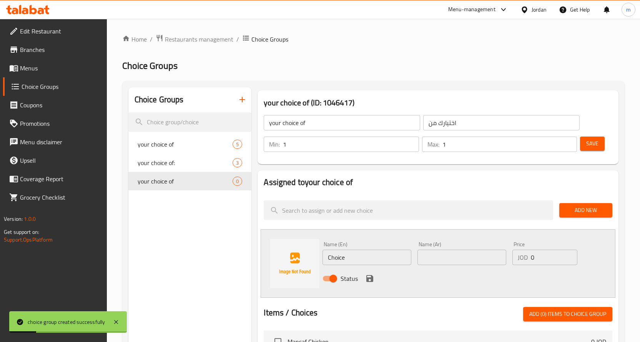
scroll to position [38, 0]
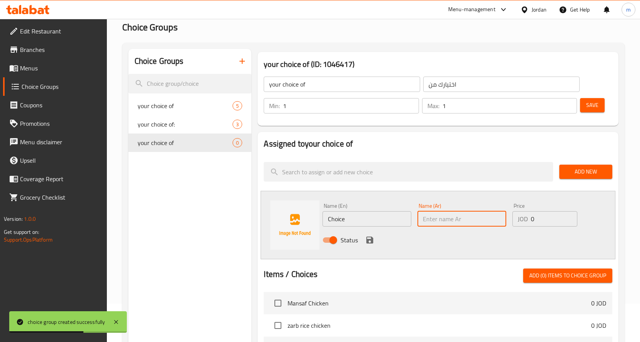
click at [452, 215] on input "text" at bounding box center [461, 218] width 89 height 15
paste input "علبة 200غرام"
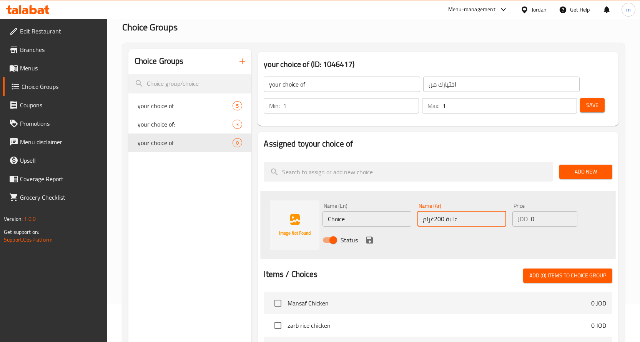
type input "علبة 200غرام"
click at [354, 219] on input "Choice" at bounding box center [366, 218] width 89 height 15
click at [377, 219] on input "text" at bounding box center [366, 218] width 89 height 15
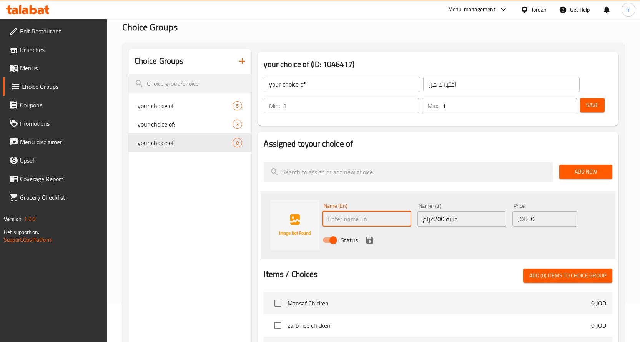
paste input "200g box"
click at [338, 221] on input "200g box" at bounding box center [366, 218] width 89 height 15
click at [343, 221] on input "200 g box" at bounding box center [366, 218] width 89 height 15
click at [362, 219] on input "200 gram box" at bounding box center [366, 218] width 89 height 15
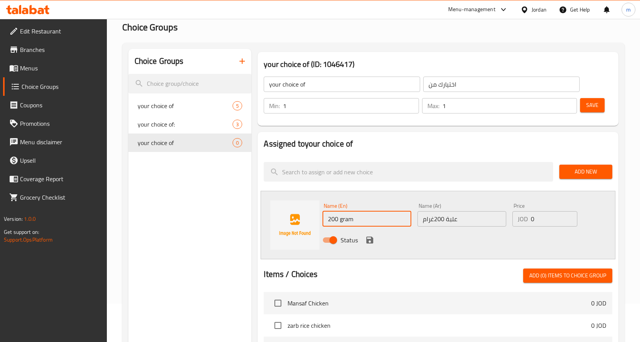
click at [325, 218] on input "200 gram" at bounding box center [366, 218] width 89 height 15
paste input "box"
click at [366, 220] on input "box 200 gram" at bounding box center [366, 218] width 89 height 15
type input "box 200 gram"
click at [529, 218] on div "JOD 0 Price" at bounding box center [544, 218] width 65 height 15
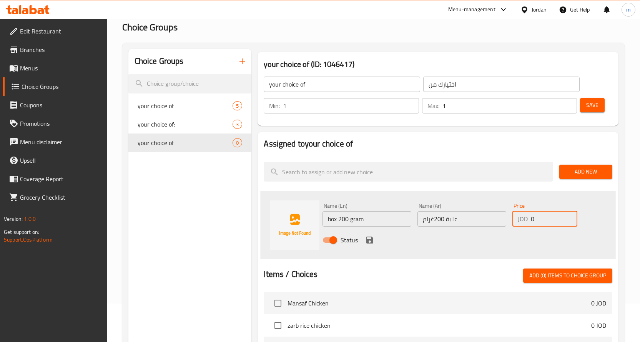
click at [529, 218] on div "JOD 0 Price" at bounding box center [544, 218] width 65 height 15
click at [530, 218] on div "JOD 0 Price" at bounding box center [544, 218] width 65 height 15
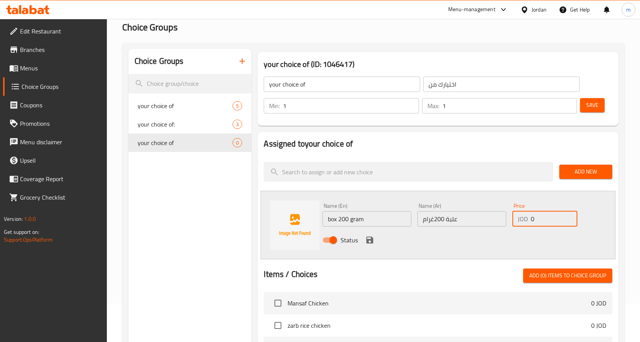
click at [531, 218] on input "0" at bounding box center [554, 218] width 47 height 15
type input "1"
click at [370, 243] on icon "save" at bounding box center [369, 239] width 7 height 7
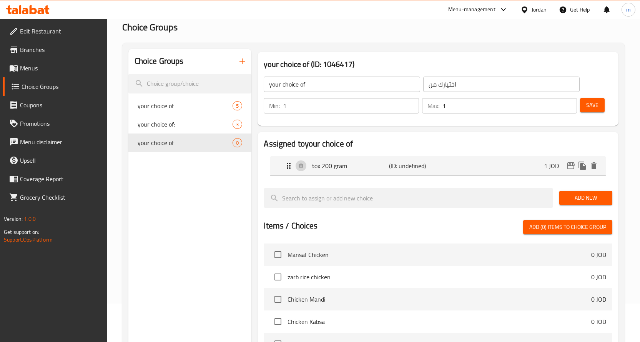
click at [582, 198] on span "Add New" at bounding box center [585, 198] width 41 height 10
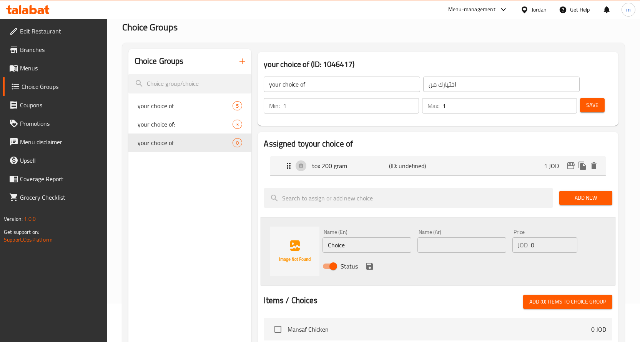
click at [362, 246] on input "Choice" at bounding box center [366, 244] width 89 height 15
drag, startPoint x: 445, startPoint y: 237, endPoint x: 455, endPoint y: 236, distance: 10.4
click at [445, 237] on input "text" at bounding box center [461, 244] width 89 height 15
click at [437, 244] on input "text" at bounding box center [461, 244] width 89 height 15
paste input "جاط 1كيلو"
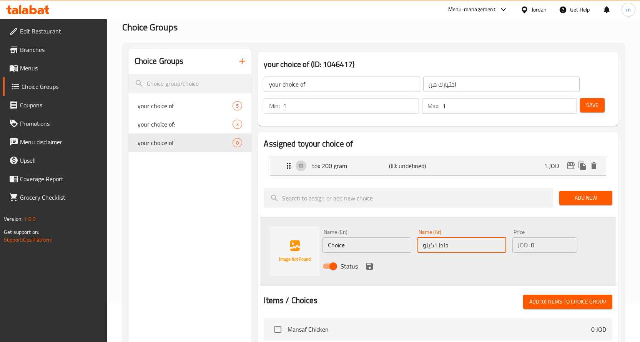
type input "جاط 1كيلو"
click at [378, 248] on input "Choice" at bounding box center [366, 244] width 89 height 15
type input "bowl 1 kilo"
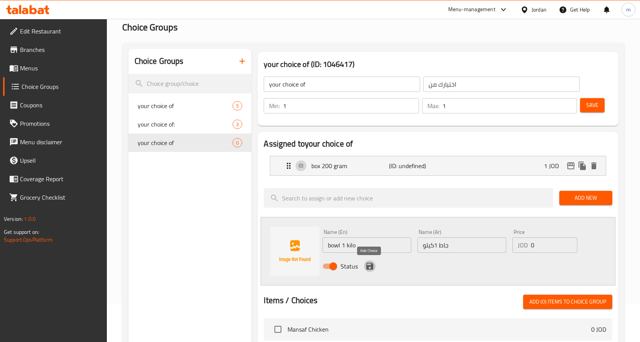
click at [369, 270] on icon "save" at bounding box center [369, 265] width 9 height 9
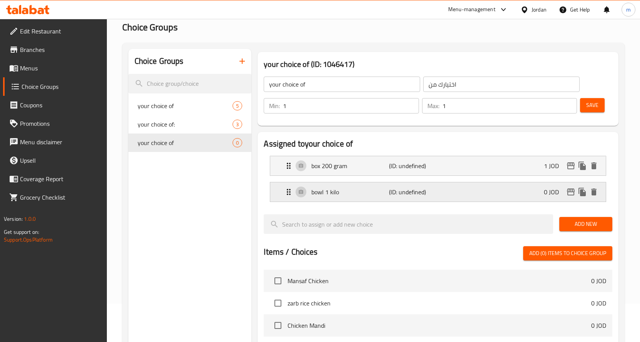
click at [550, 188] on p "0 JOD" at bounding box center [554, 191] width 21 height 9
click at [497, 192] on div "bowl 1 kilo (ID: undefined) 0 JOD" at bounding box center [440, 191] width 312 height 19
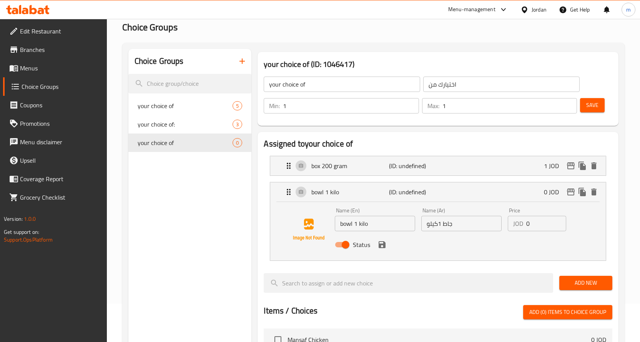
click at [531, 222] on input "0" at bounding box center [546, 223] width 40 height 15
click at [379, 241] on icon "save" at bounding box center [382, 244] width 7 height 7
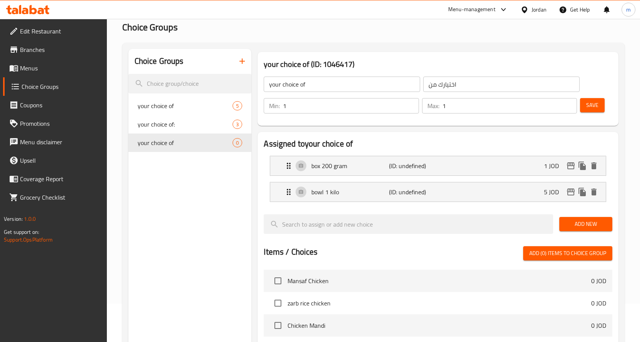
type input "5"
click at [507, 191] on div "bowl 1 kilo (ID: undefined) 5 JOD" at bounding box center [440, 191] width 312 height 19
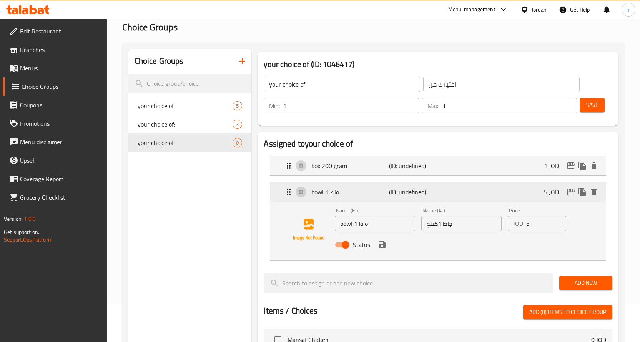
click at [477, 193] on div "bowl 1 kilo (ID: undefined) 5 JOD" at bounding box center [440, 191] width 312 height 19
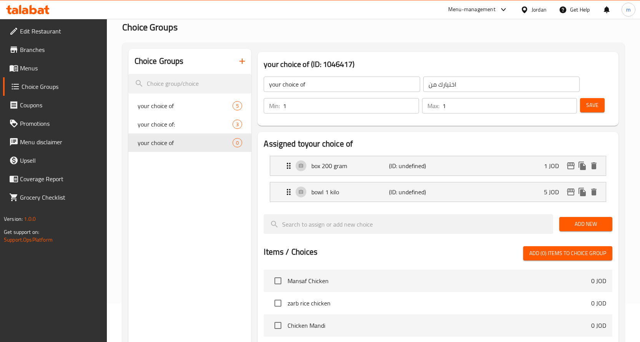
click at [602, 108] on button "Save" at bounding box center [592, 105] width 25 height 14
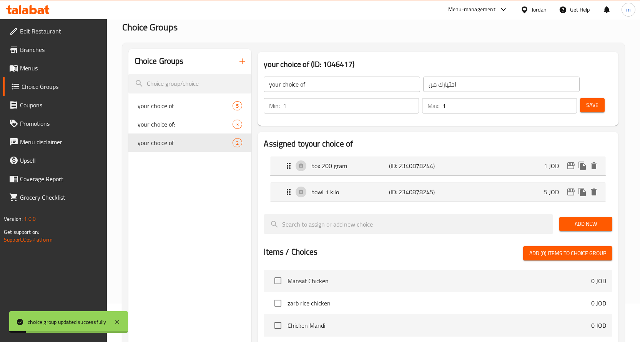
click at [287, 205] on nav "box 200 gram (ID: 2340878244) 1 JOD Name (En) box 200 gram Name (En) Name (Ar) …" at bounding box center [438, 179] width 349 height 58
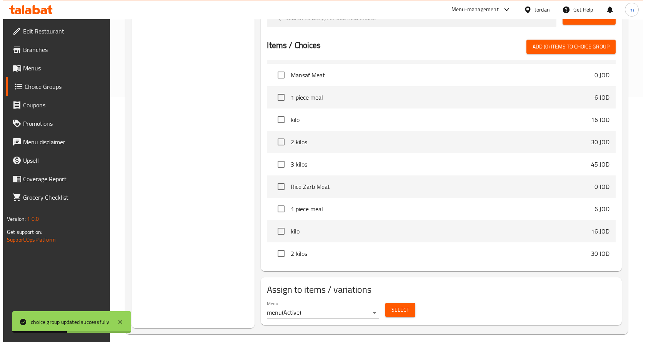
scroll to position [253, 0]
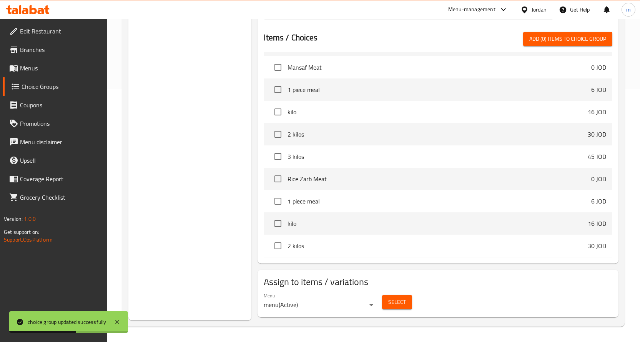
click at [394, 300] on span "Select" at bounding box center [397, 302] width 18 height 10
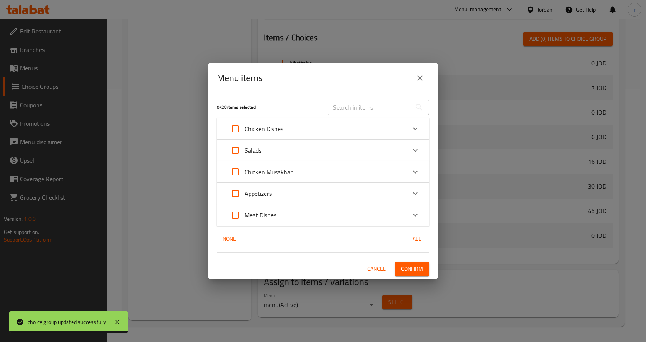
click at [304, 194] on div "Appetizers" at bounding box center [316, 193] width 180 height 18
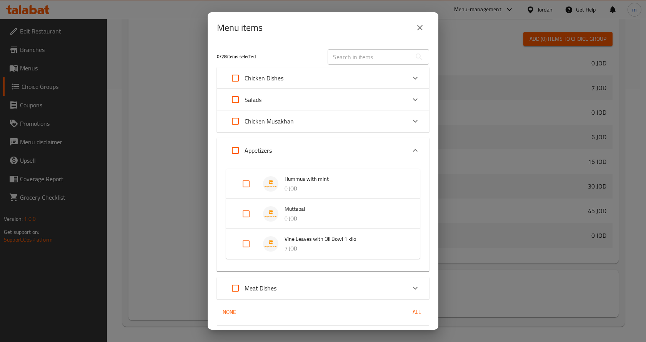
click at [245, 182] on input "Expand" at bounding box center [246, 184] width 18 height 18
checkbox input "true"
click at [248, 215] on input "Expand" at bounding box center [246, 220] width 18 height 18
checkbox input "true"
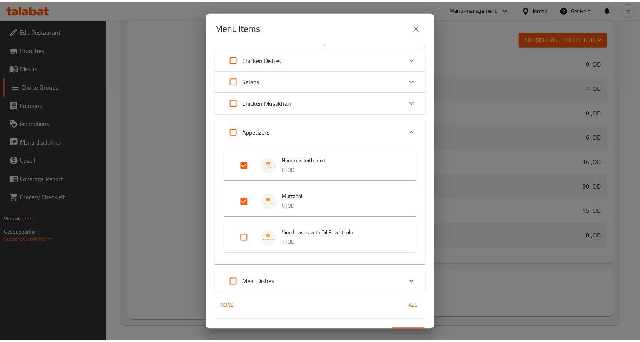
scroll to position [35, 0]
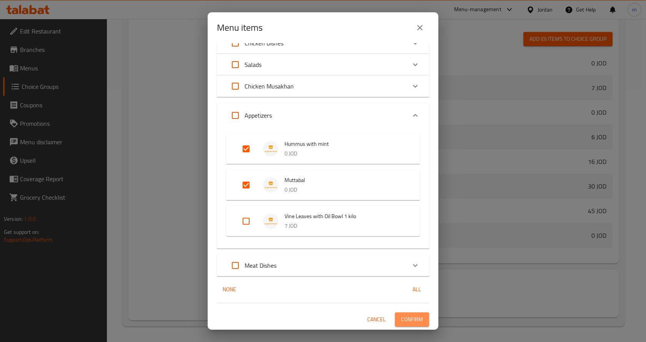
click at [411, 318] on span "Confirm" at bounding box center [412, 319] width 22 height 10
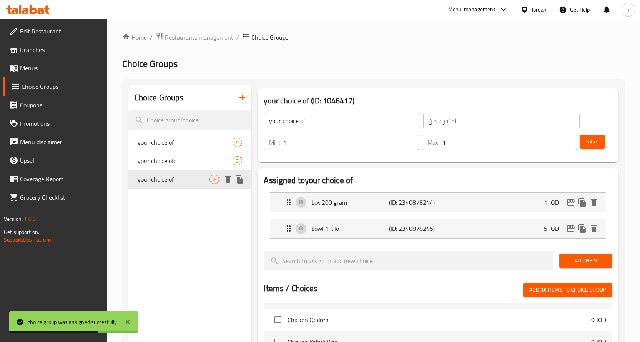
scroll to position [0, 0]
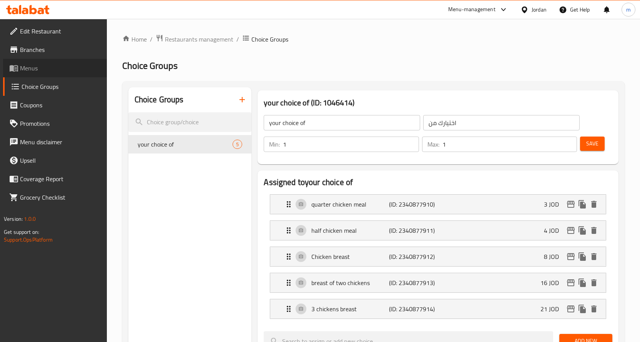
click at [37, 73] on span "Menus" at bounding box center [60, 67] width 81 height 9
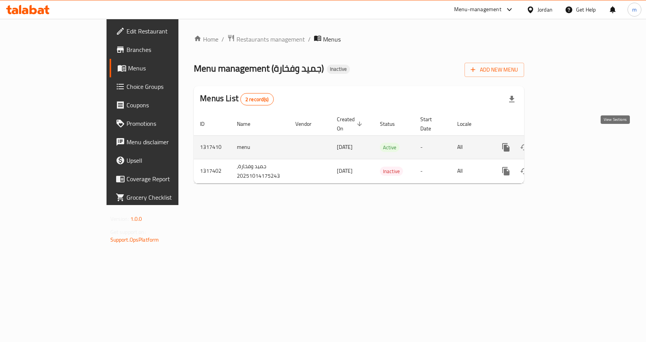
click at [566, 143] on icon "enhanced table" at bounding box center [561, 147] width 9 height 9
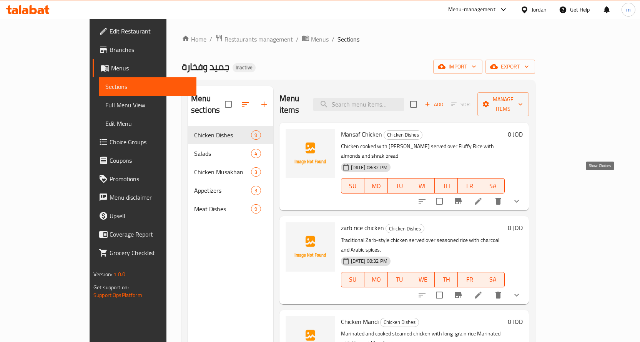
click at [521, 196] on icon "show more" at bounding box center [516, 200] width 9 height 9
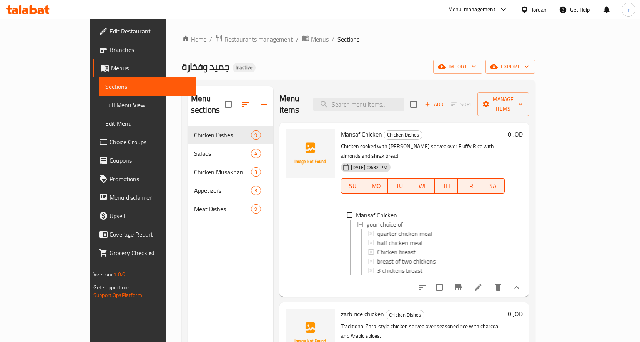
scroll to position [115, 0]
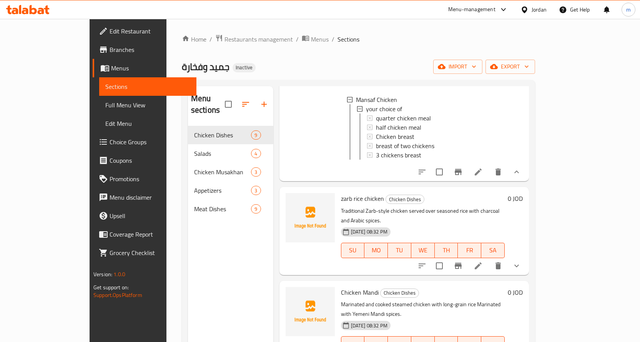
click at [105, 102] on span "Full Menu View" at bounding box center [147, 104] width 85 height 9
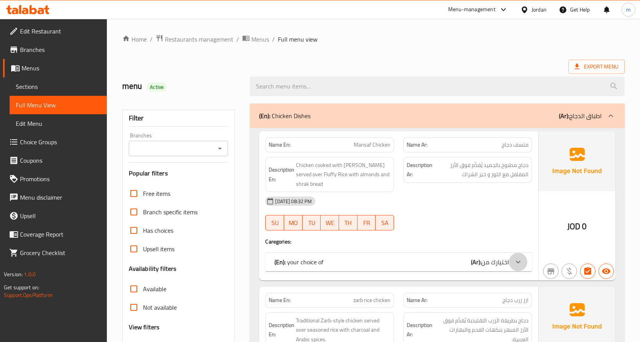
click at [519, 257] on icon at bounding box center [518, 261] width 9 height 9
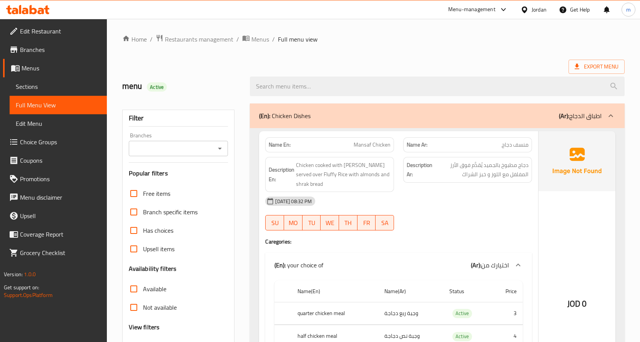
scroll to position [115, 0]
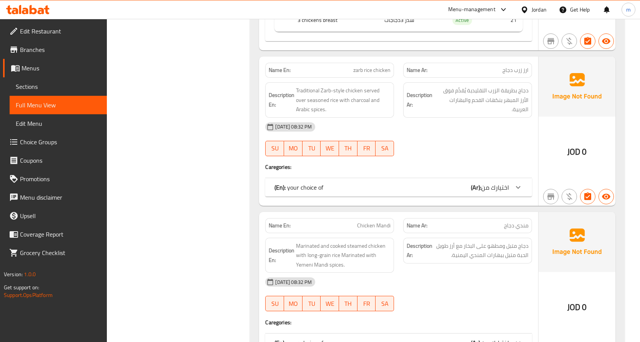
click at [519, 178] on div at bounding box center [518, 187] width 18 height 18
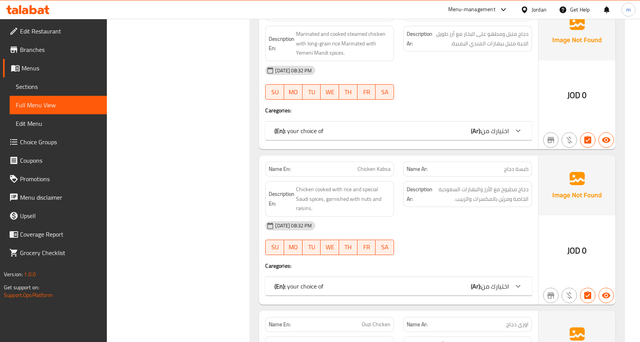
scroll to position [884, 0]
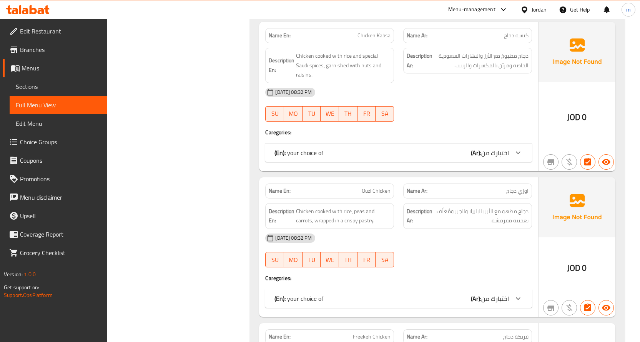
click at [519, 148] on icon at bounding box center [518, 152] width 9 height 9
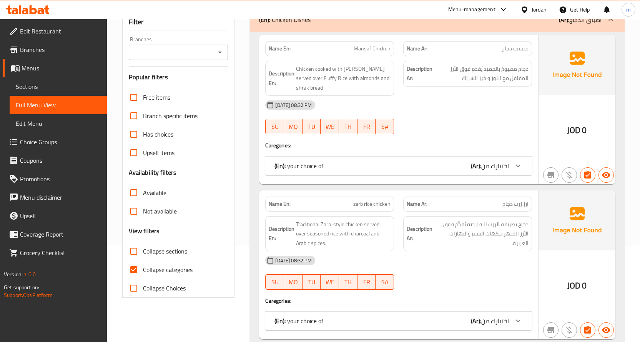
scroll to position [115, 0]
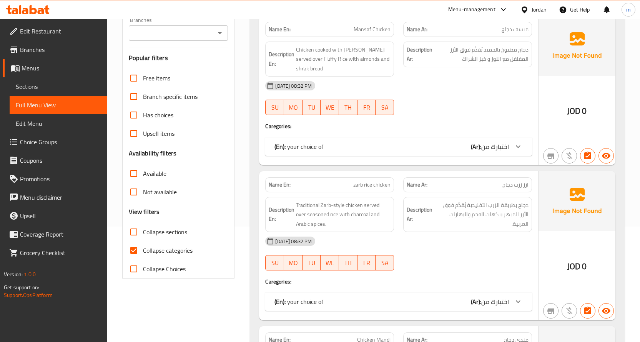
click at [162, 231] on span "Collapse sections" at bounding box center [165, 231] width 44 height 9
click at [143, 231] on input "Collapse sections" at bounding box center [134, 232] width 18 height 18
checkbox input "true"
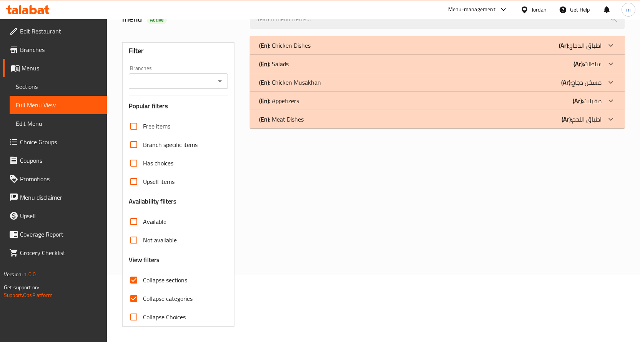
scroll to position [67, 0]
click at [302, 65] on div "(En): Salads (Ar): سلطات" at bounding box center [430, 63] width 342 height 9
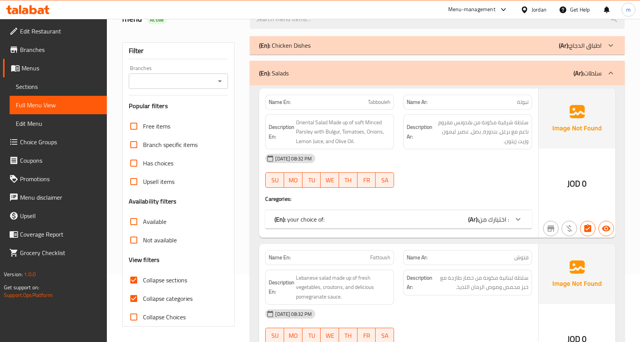
click at [516, 219] on icon at bounding box center [518, 218] width 9 height 9
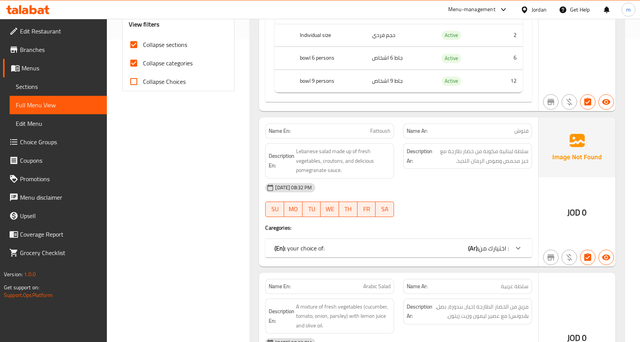
scroll to position [336, 0]
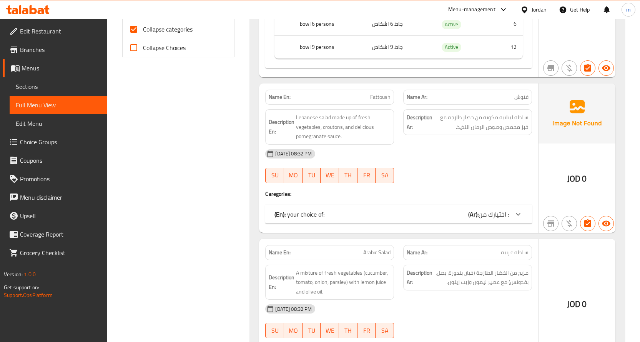
click at [482, 213] on span "اختيارك من :" at bounding box center [494, 214] width 30 height 12
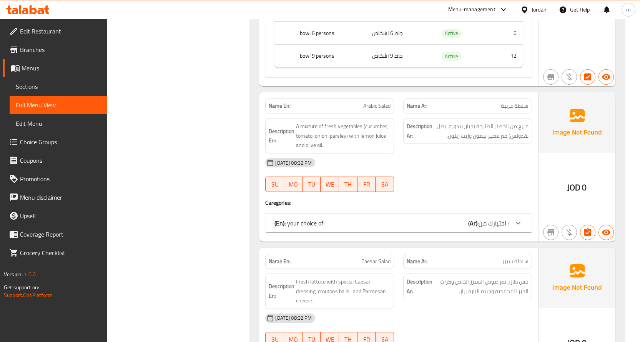
scroll to position [605, 0]
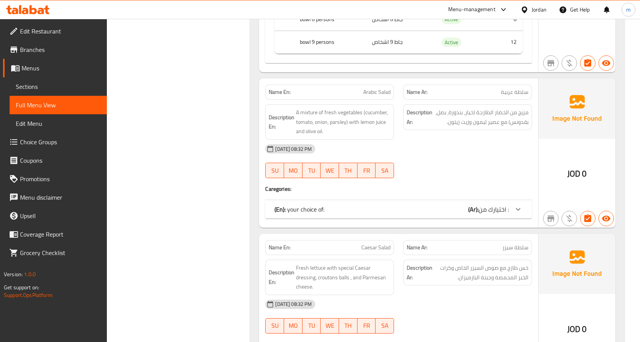
click at [475, 211] on b "(Ar):" at bounding box center [473, 209] width 10 height 12
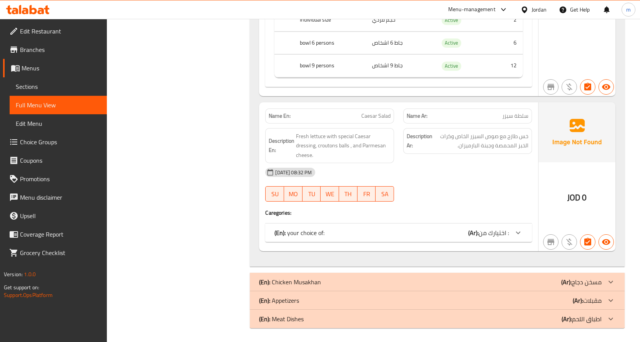
scroll to position [848, 0]
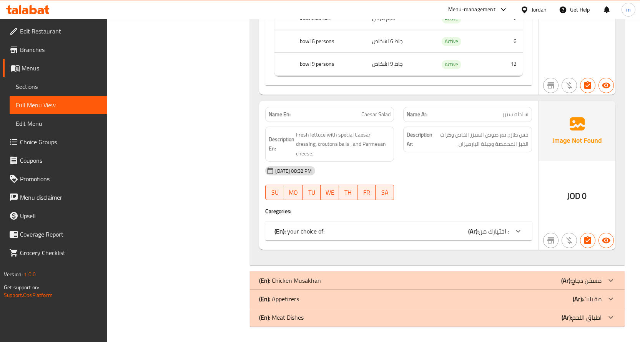
click at [474, 228] on b "(Ar):" at bounding box center [473, 231] width 10 height 12
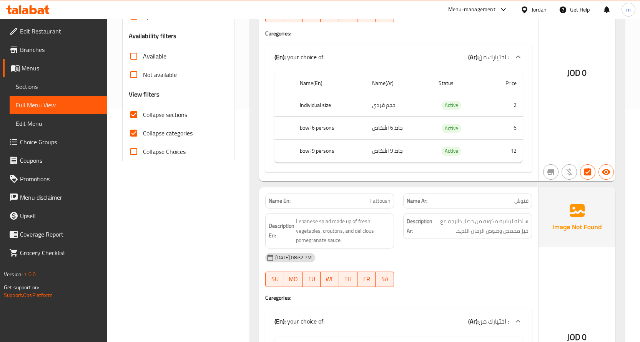
scroll to position [0, 0]
